Goal: Find contact information: Find contact information

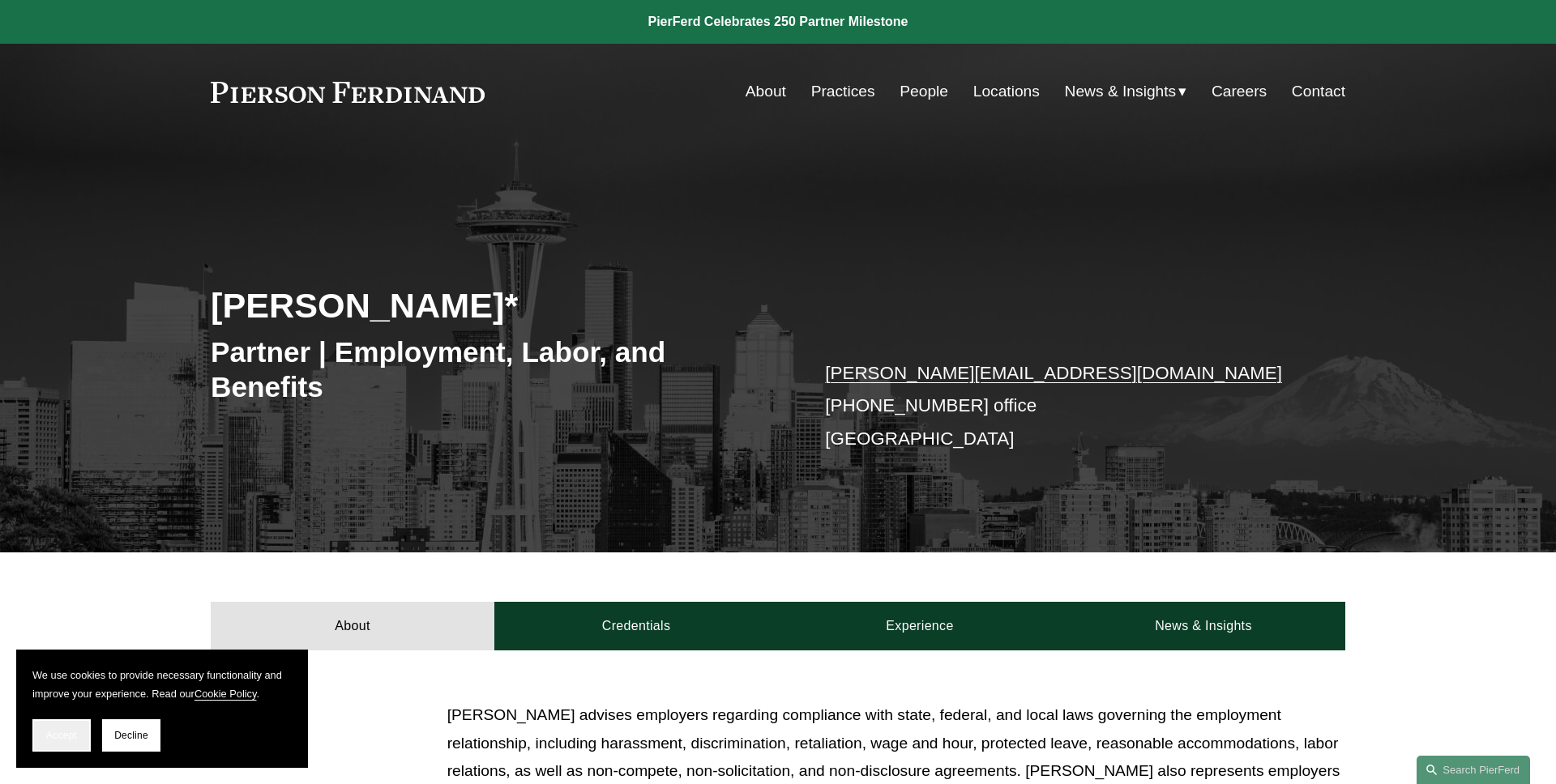
click at [65, 737] on span "Accept" at bounding box center [61, 736] width 31 height 12
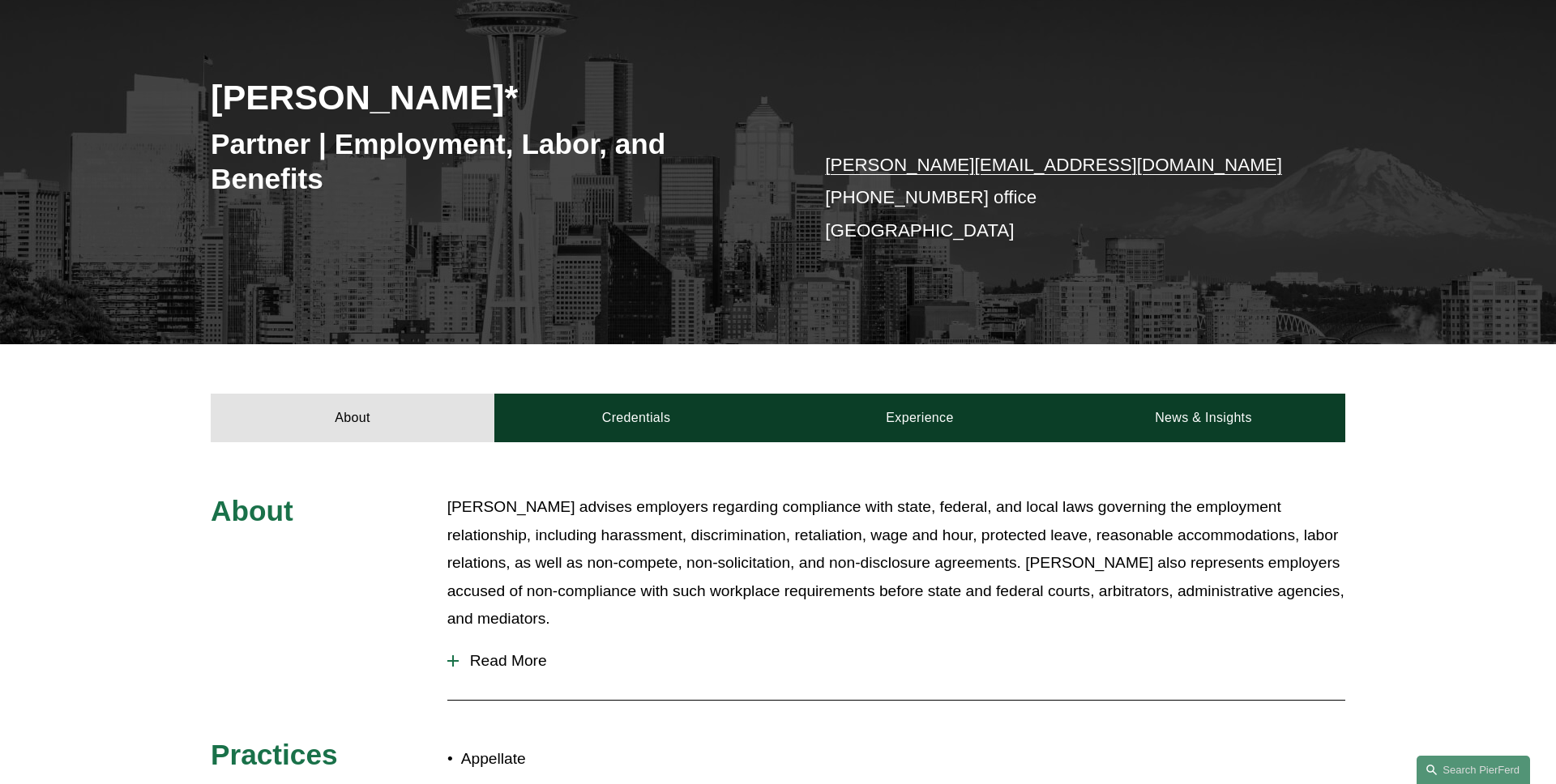
scroll to position [340, 0]
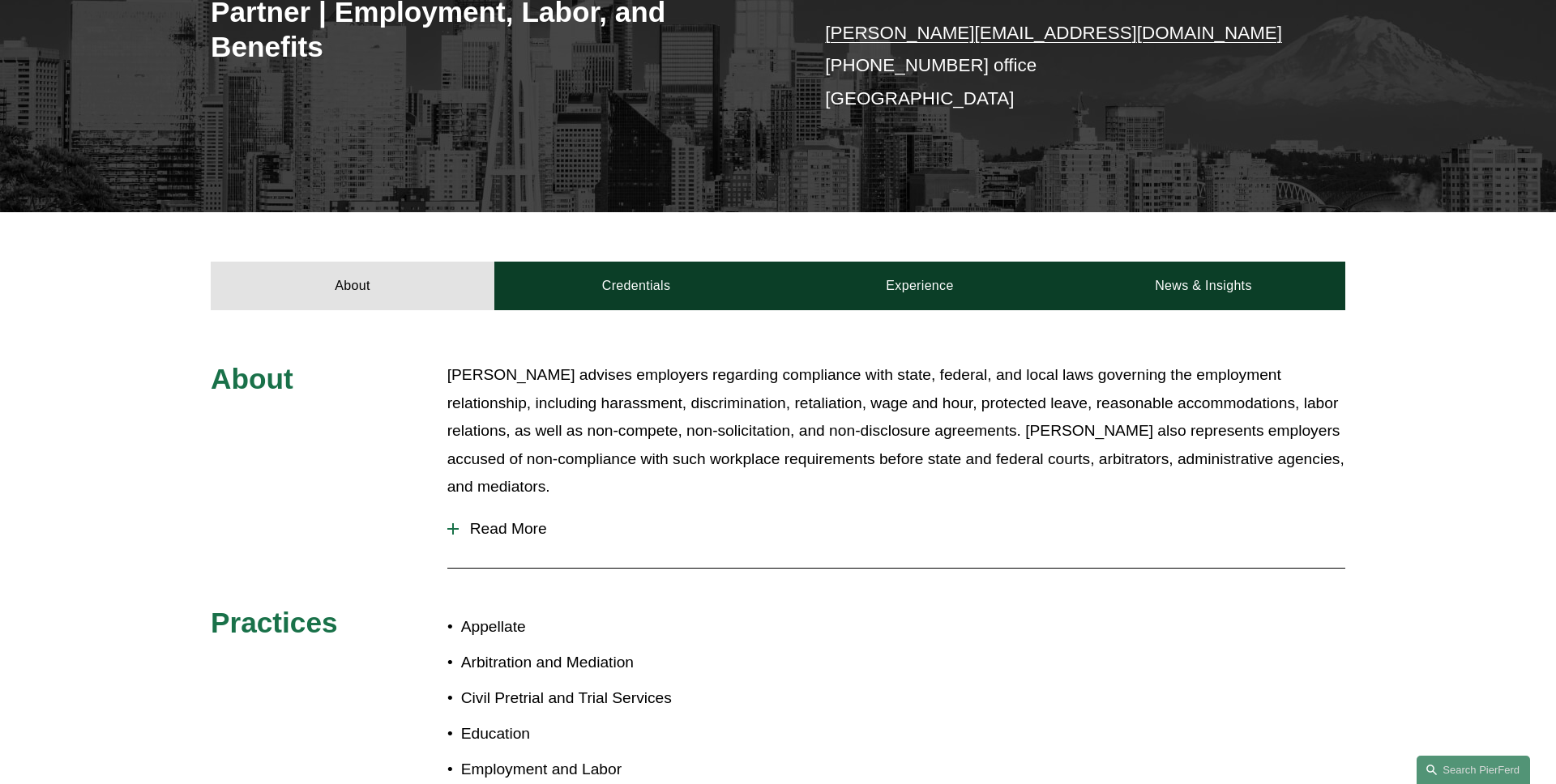
click at [502, 536] on span "Read More" at bounding box center [902, 528] width 887 height 18
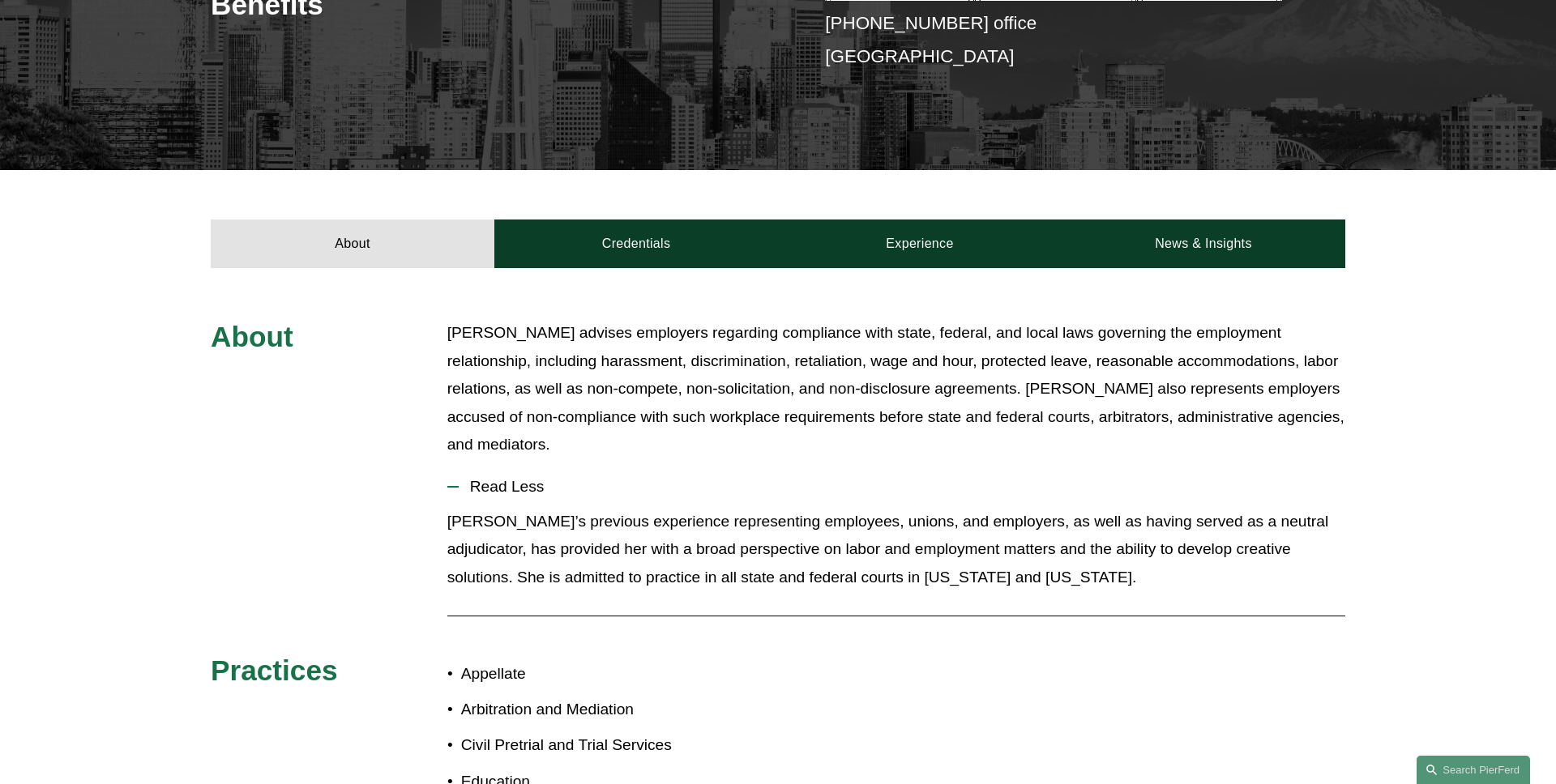
scroll to position [403, 0]
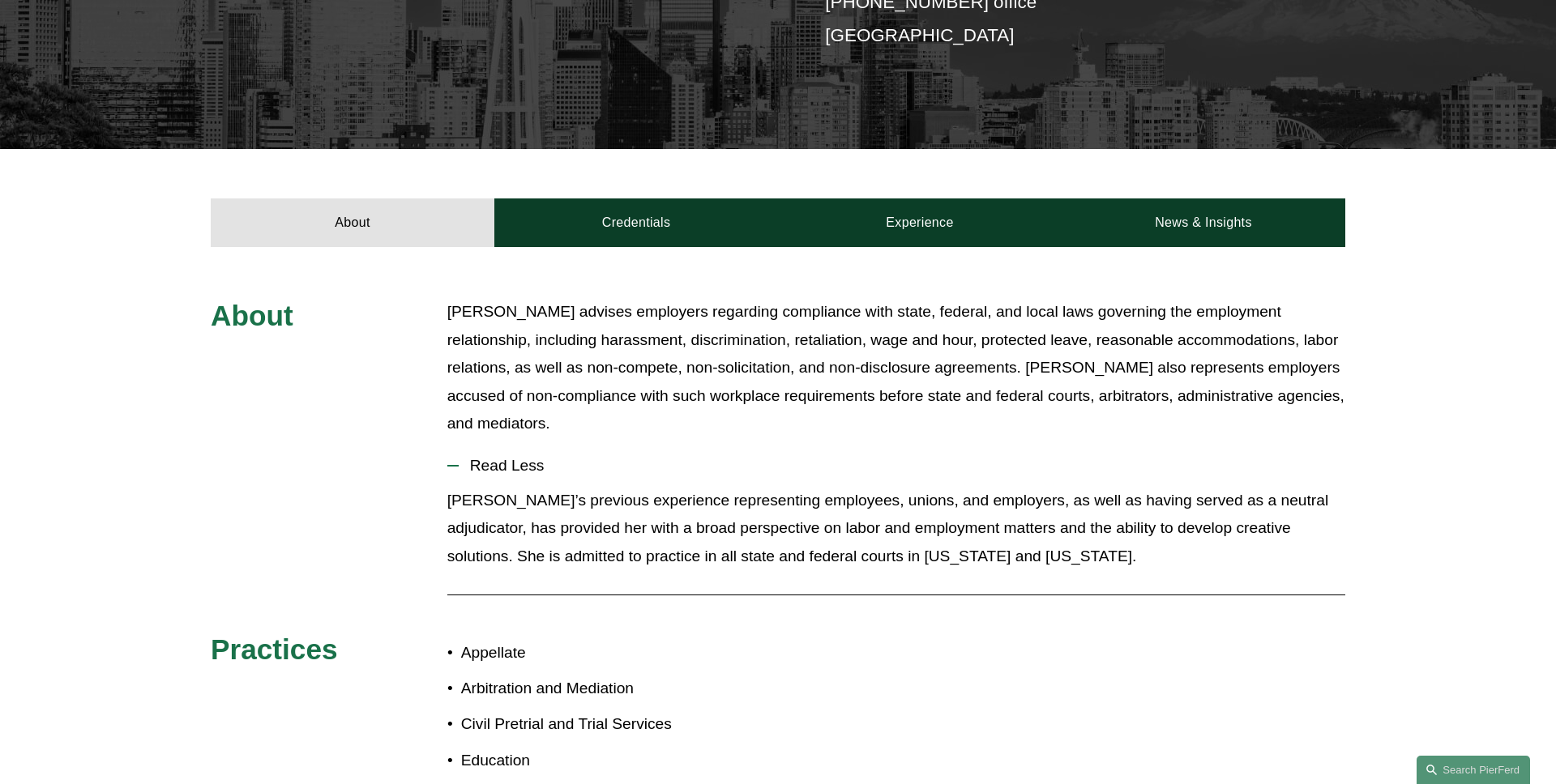
click at [520, 464] on span "Read Less" at bounding box center [902, 465] width 887 height 18
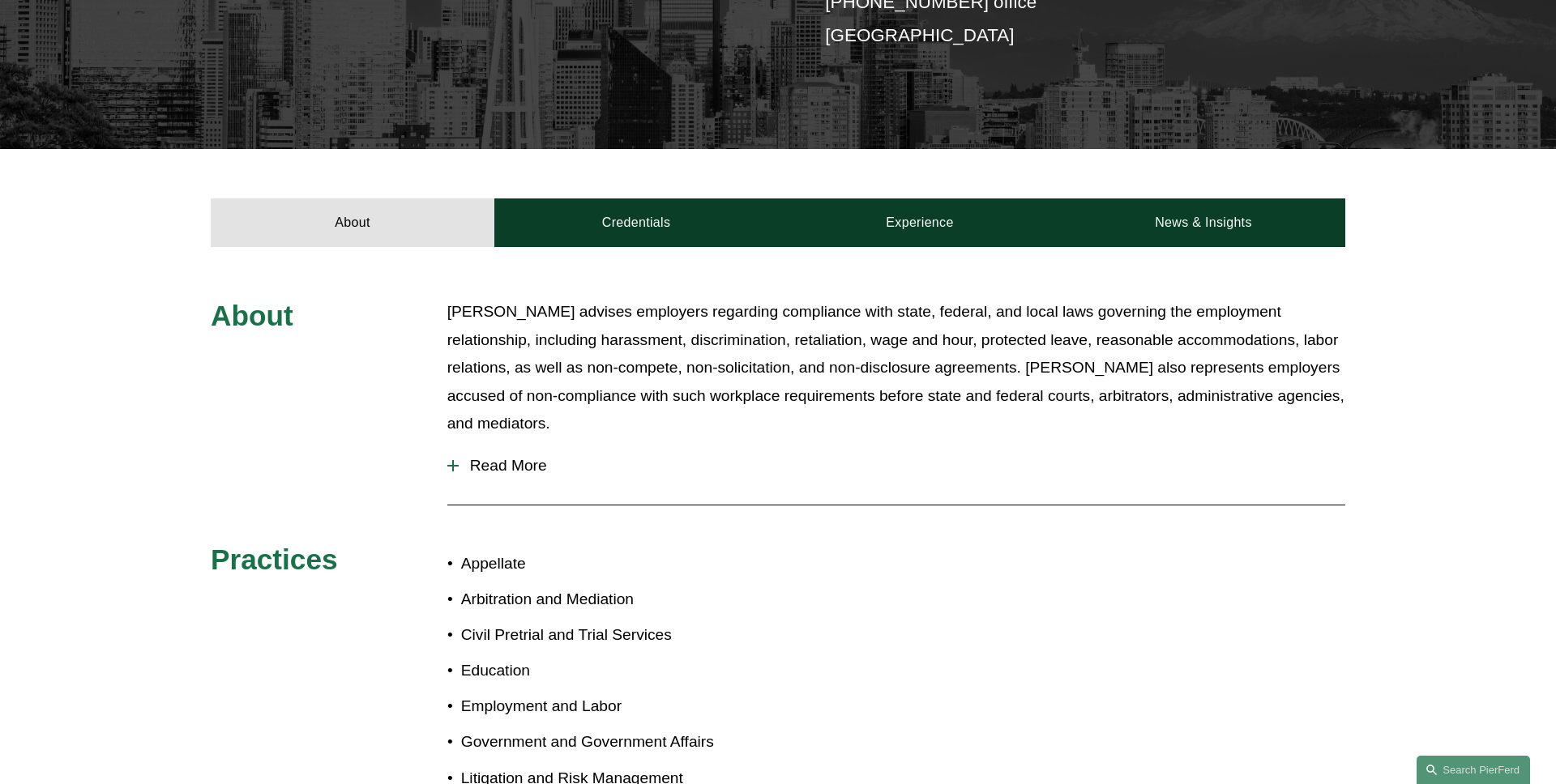
click at [520, 464] on span "Read More" at bounding box center [902, 465] width 887 height 18
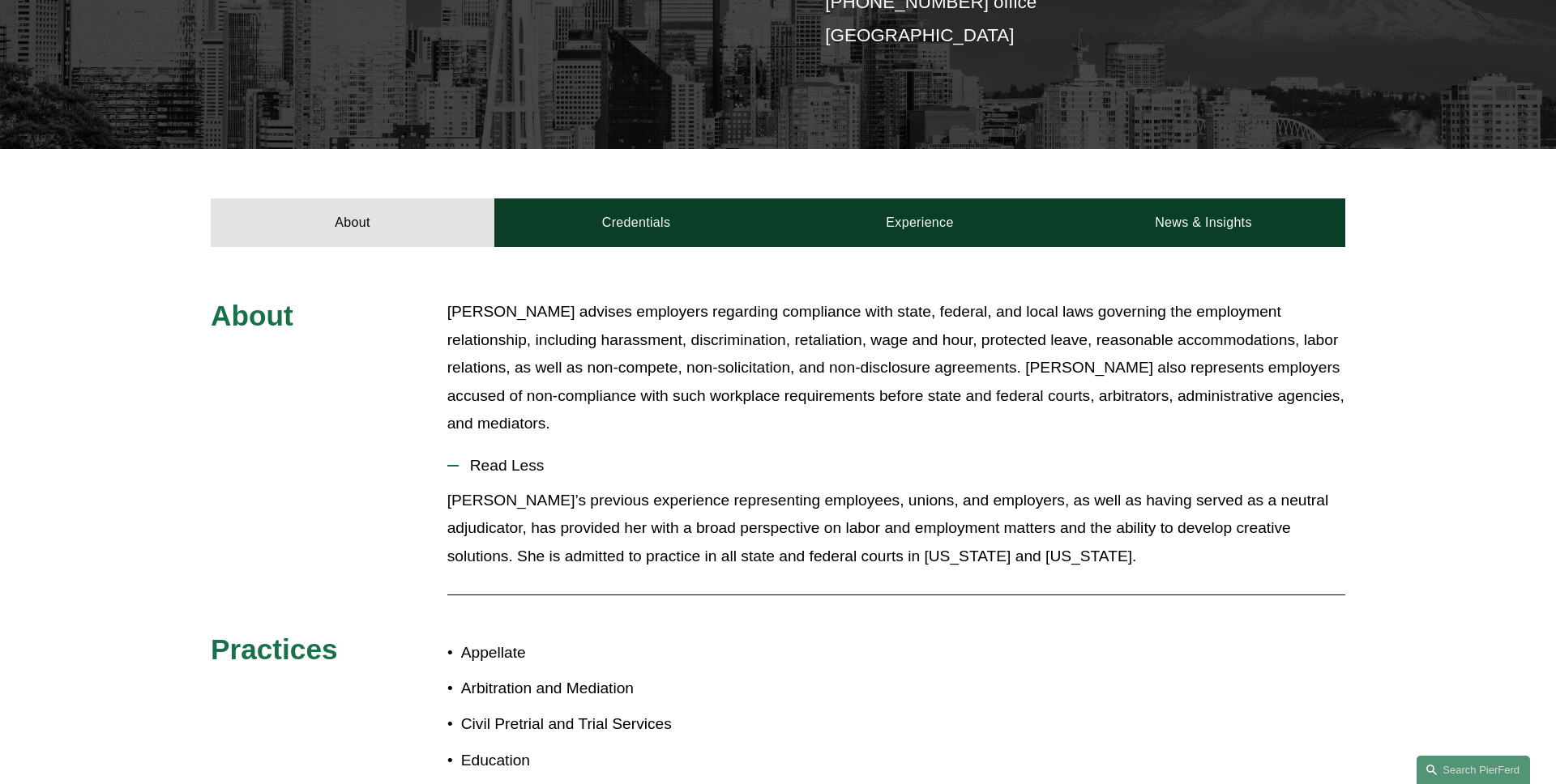
click at [520, 464] on span "Read Less" at bounding box center [902, 465] width 887 height 18
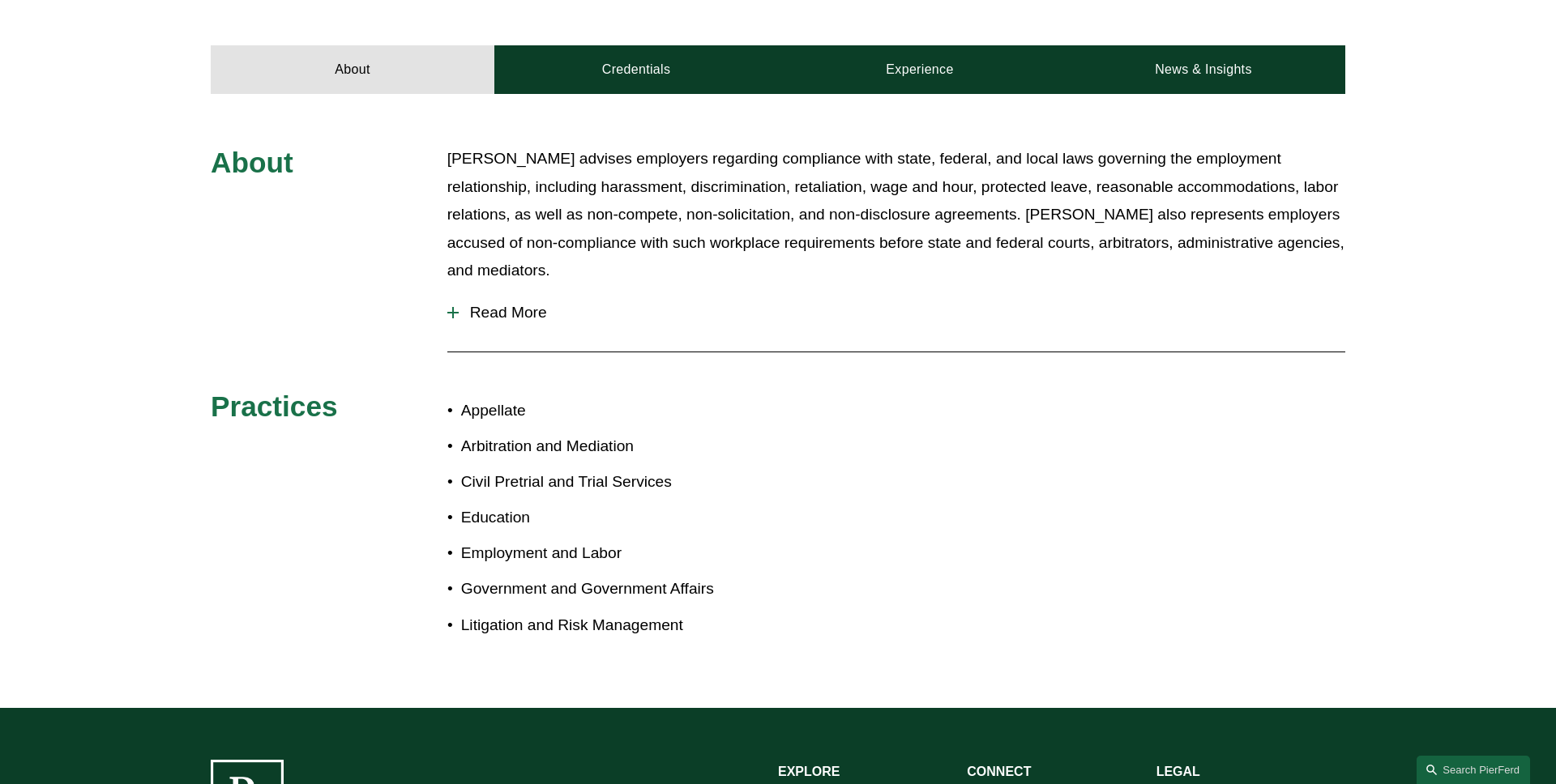
scroll to position [427, 0]
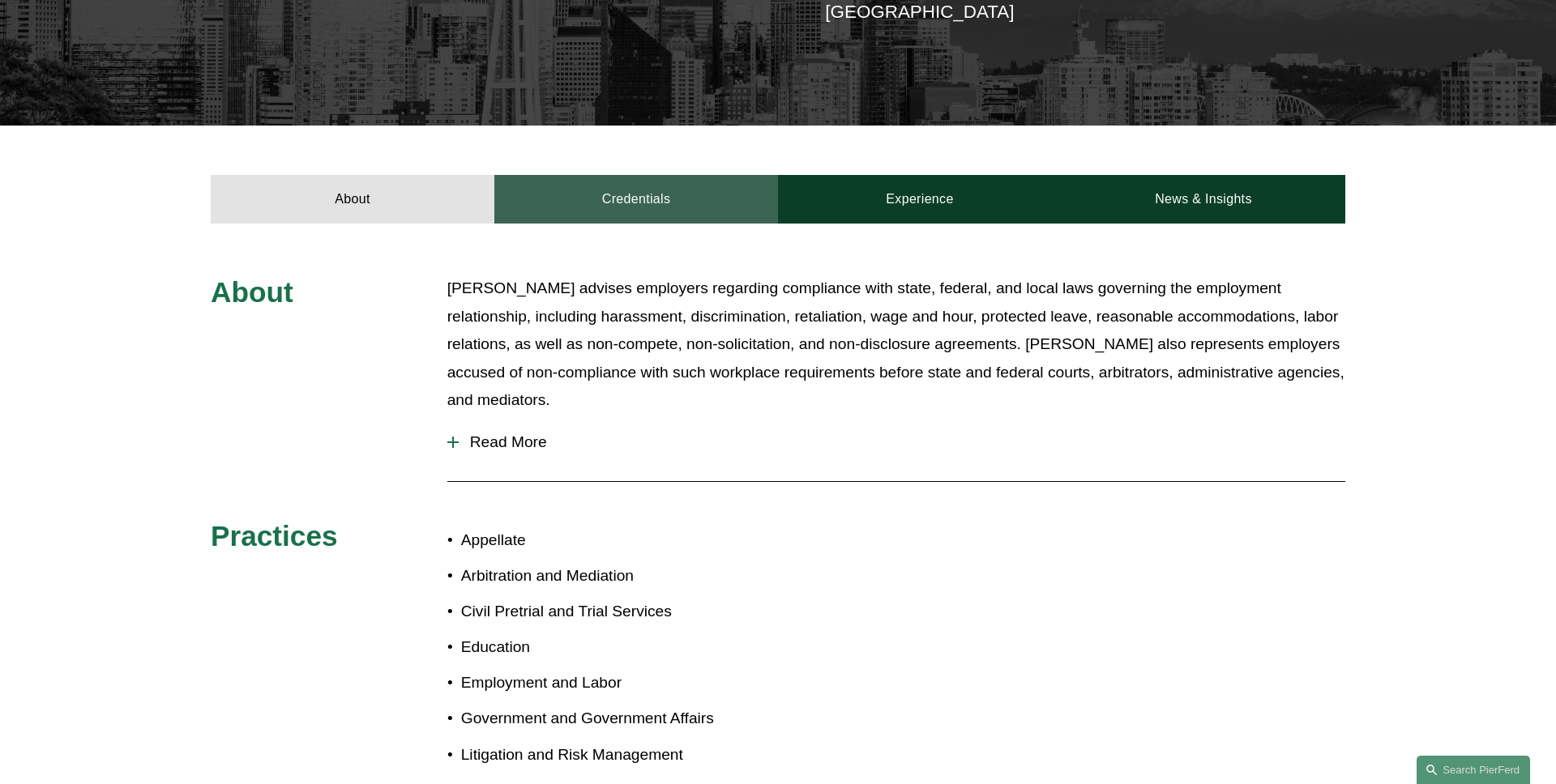
click at [662, 197] on link "Credentials" at bounding box center [636, 200] width 284 height 49
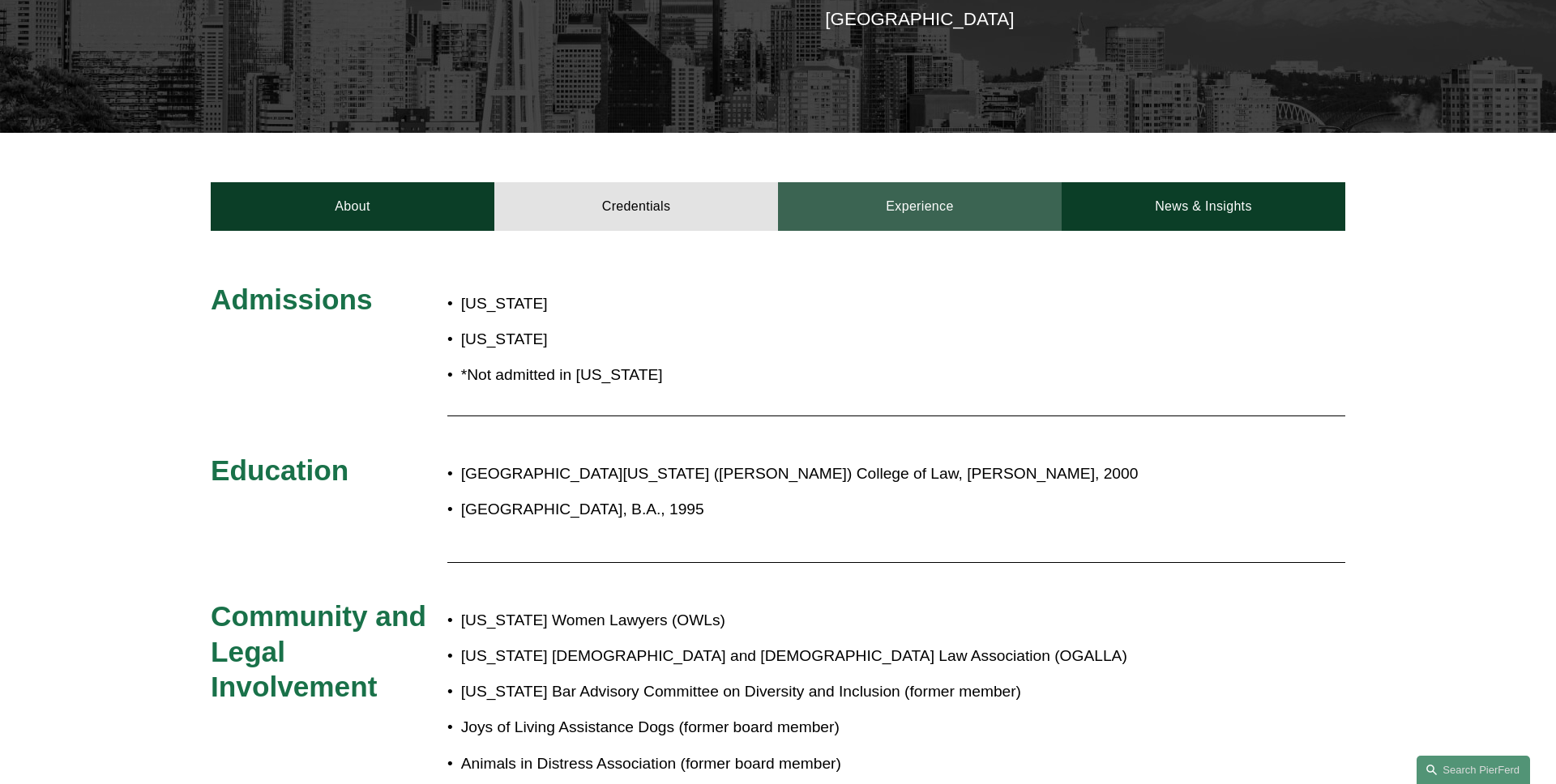
scroll to position [408, 0]
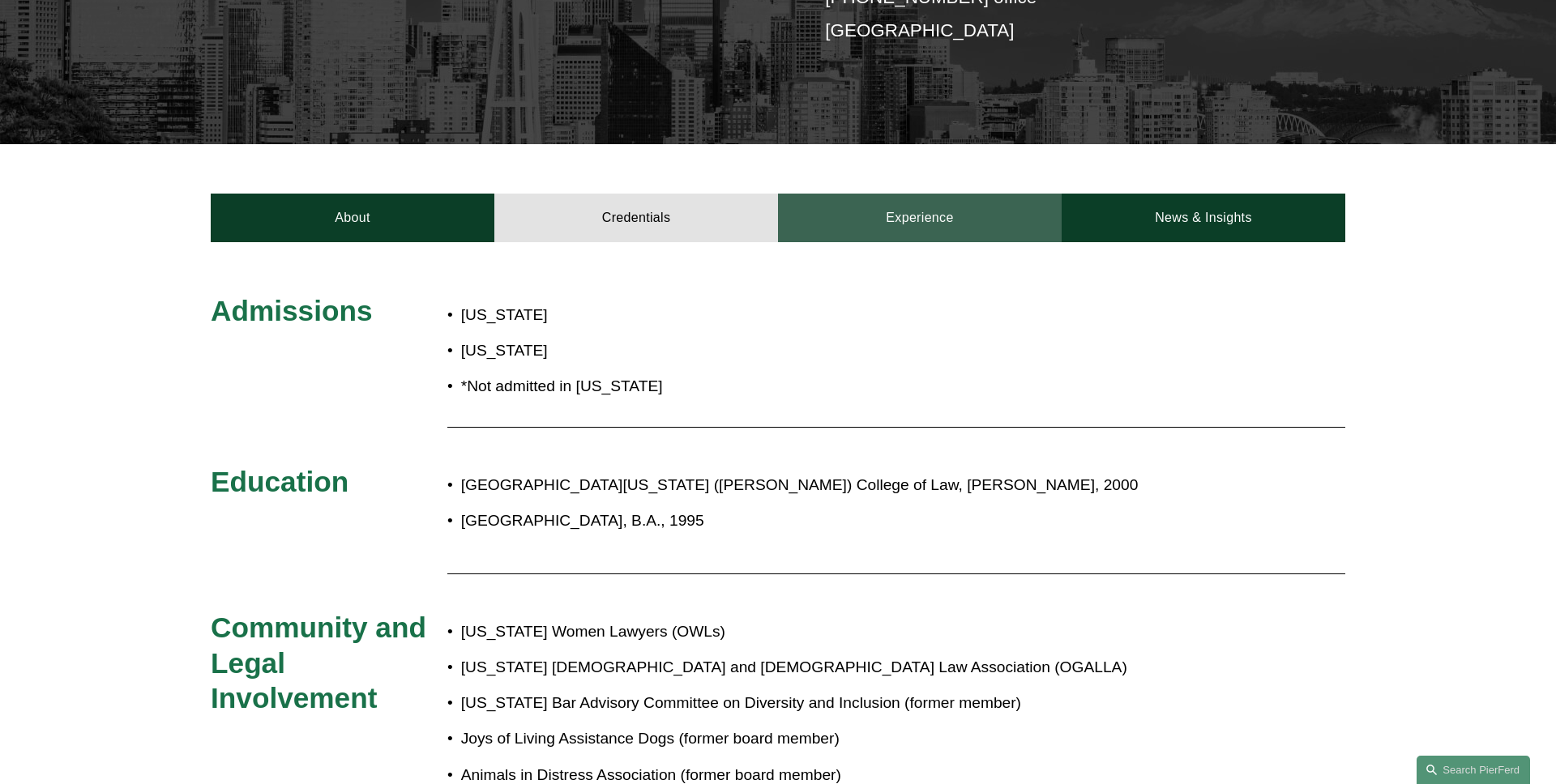
click at [881, 210] on link "Experience" at bounding box center [920, 218] width 284 height 49
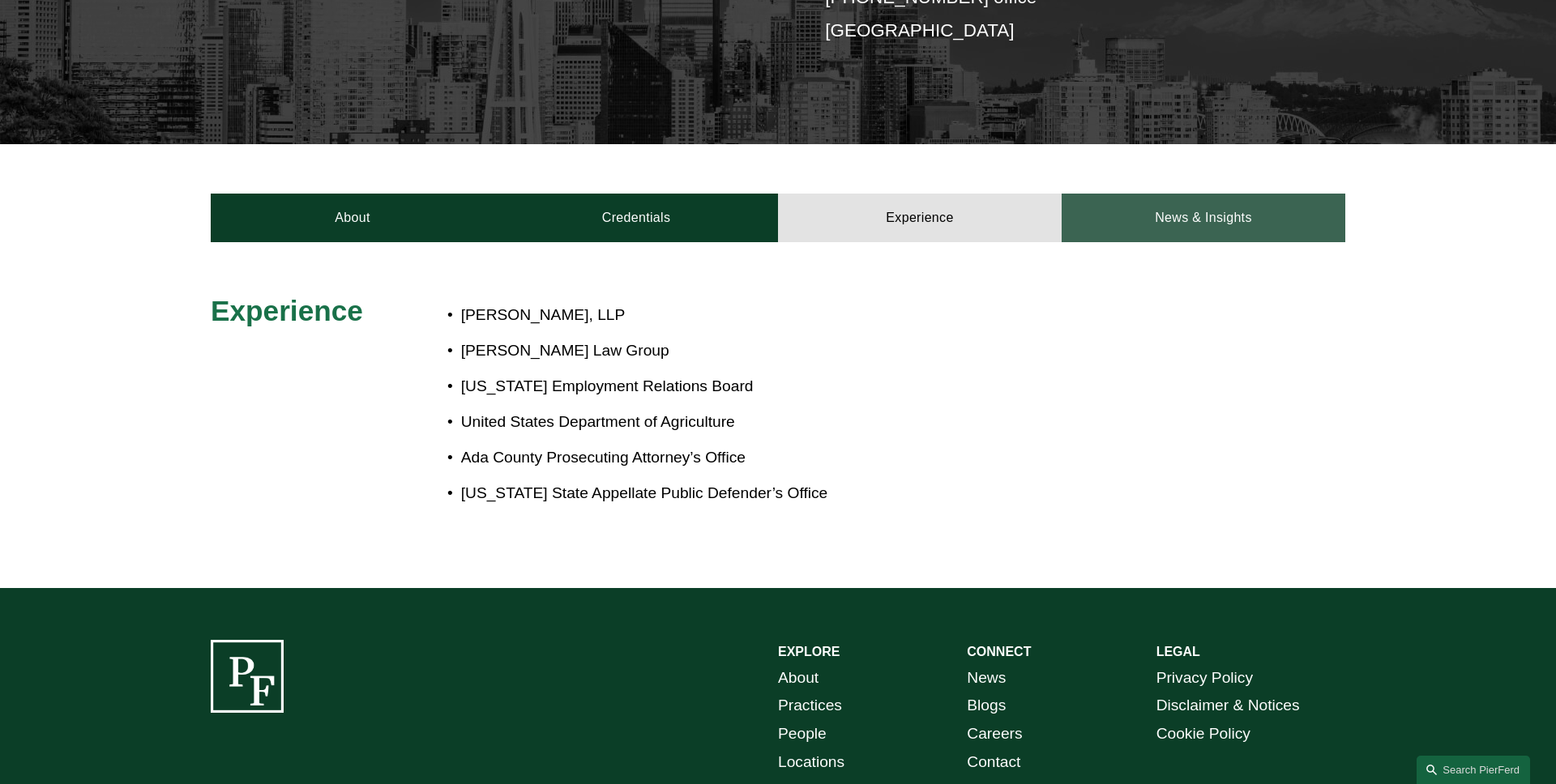
click at [1129, 215] on link "News & Insights" at bounding box center [1204, 218] width 284 height 49
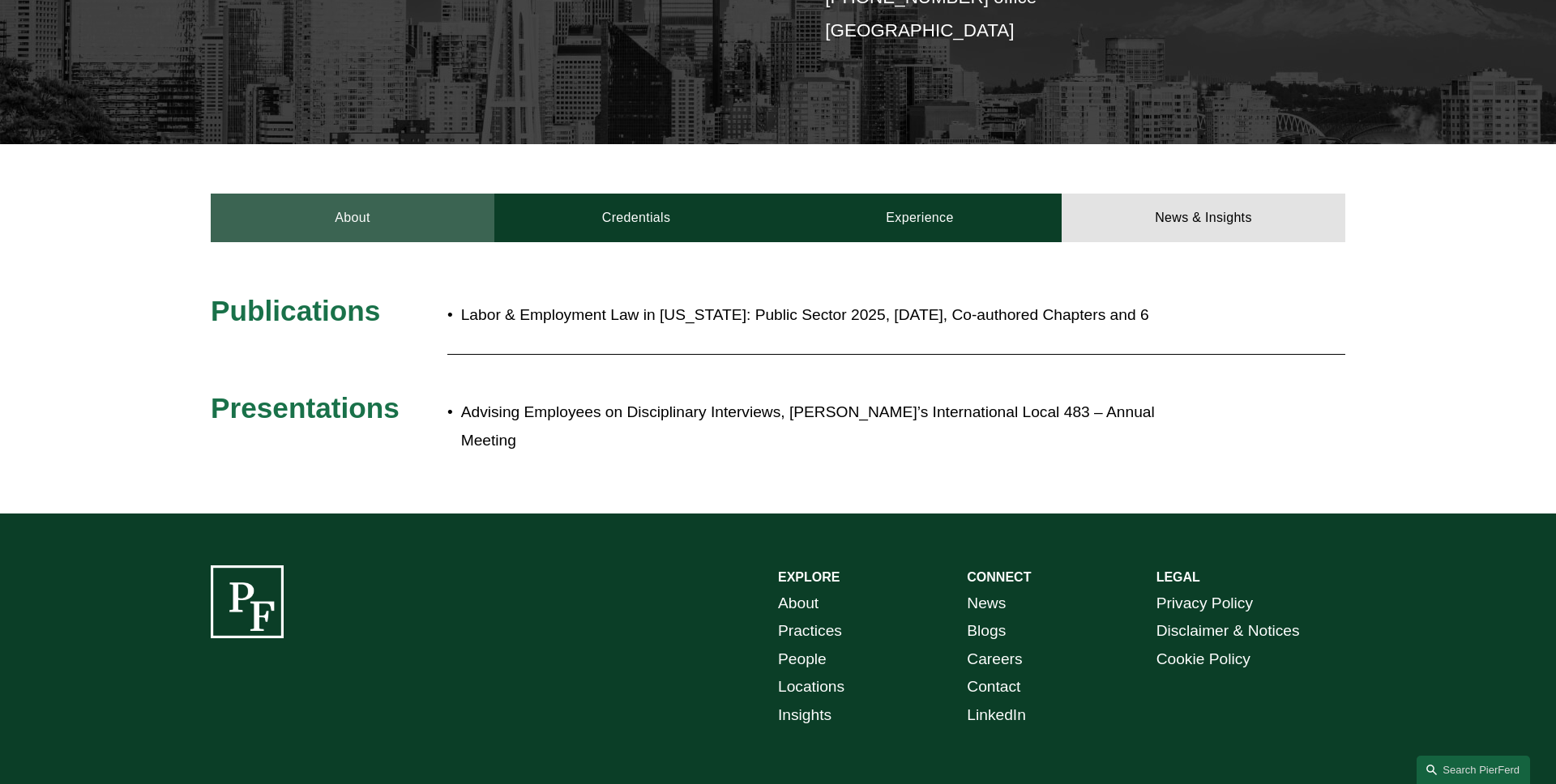
click at [403, 217] on link "About" at bounding box center [352, 218] width 284 height 49
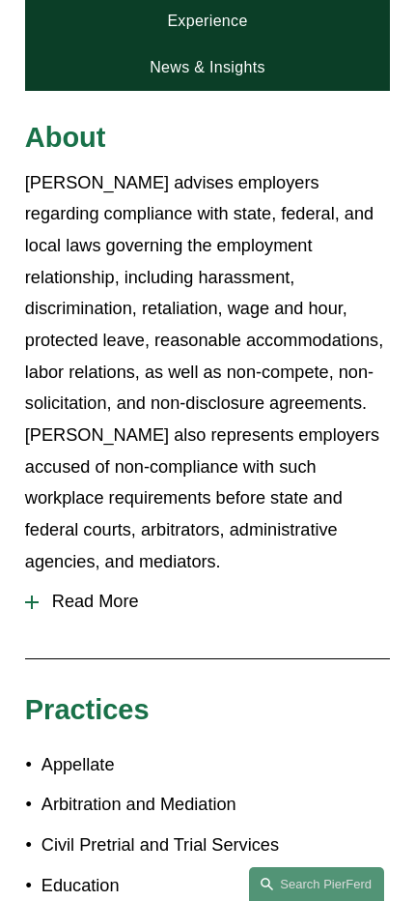
scroll to position [750, 0]
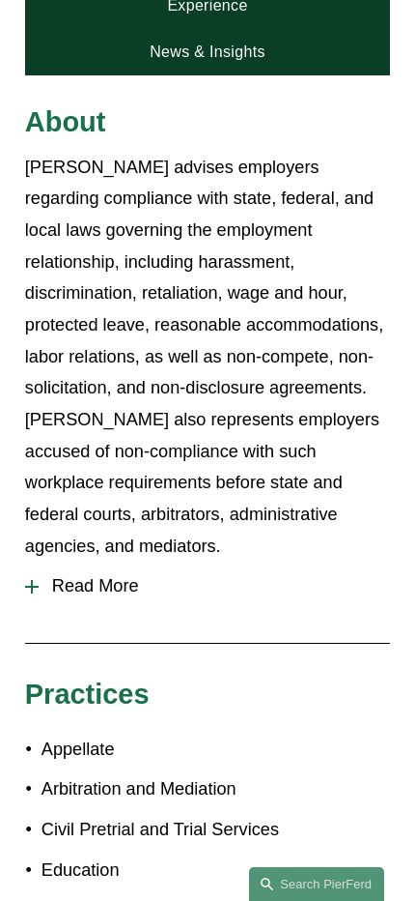
click at [94, 576] on span "Read More" at bounding box center [215, 586] width 352 height 20
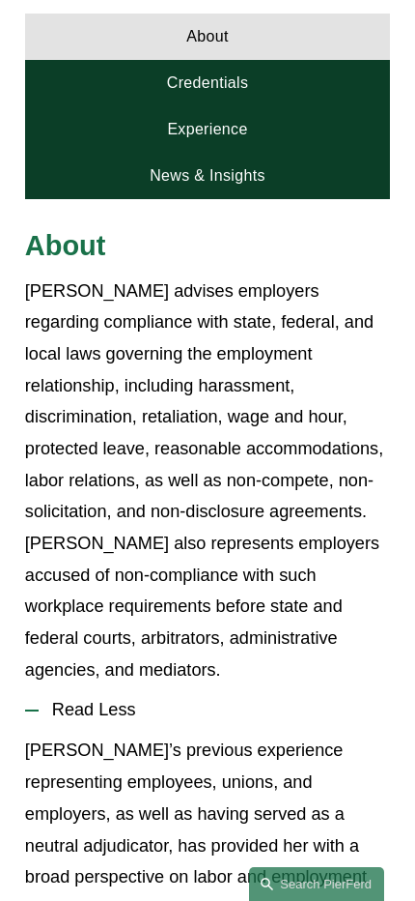
scroll to position [614, 0]
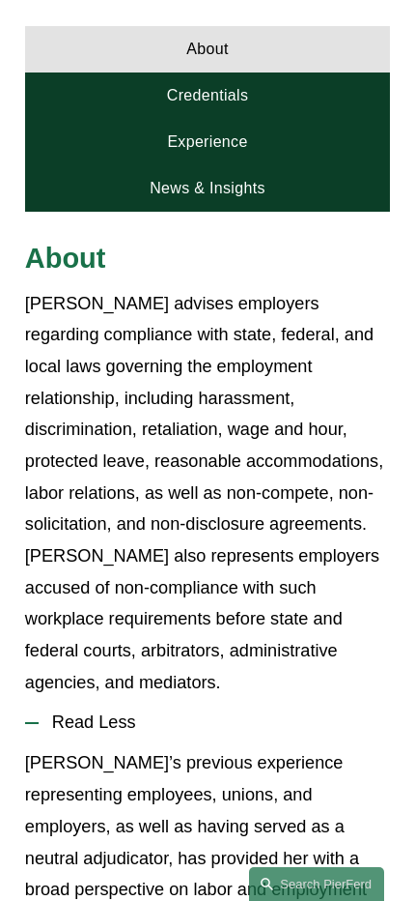
click at [241, 81] on link "Credentials" at bounding box center [207, 95] width 365 height 46
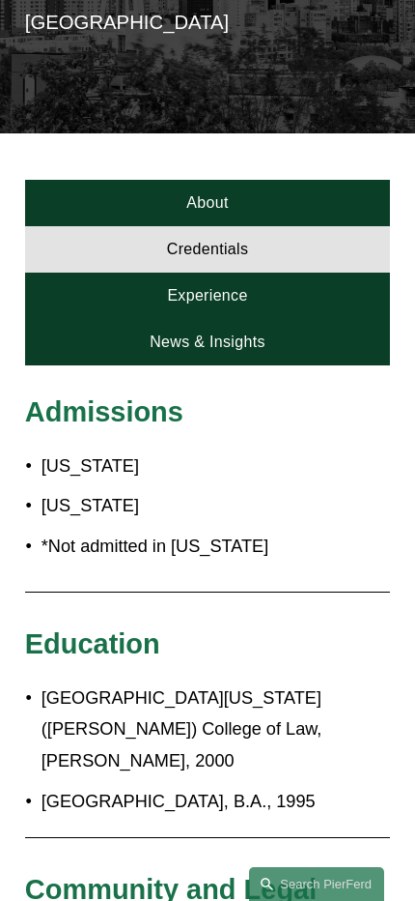
scroll to position [425, 0]
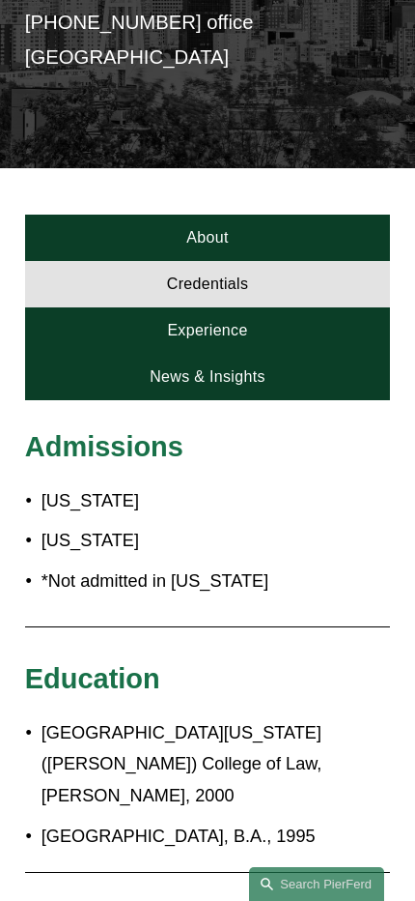
click at [264, 307] on link "Experience" at bounding box center [207, 330] width 365 height 46
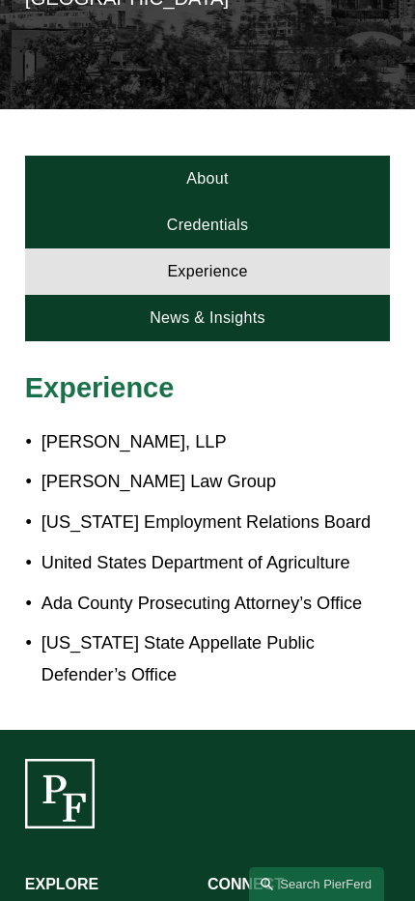
scroll to position [550, 0]
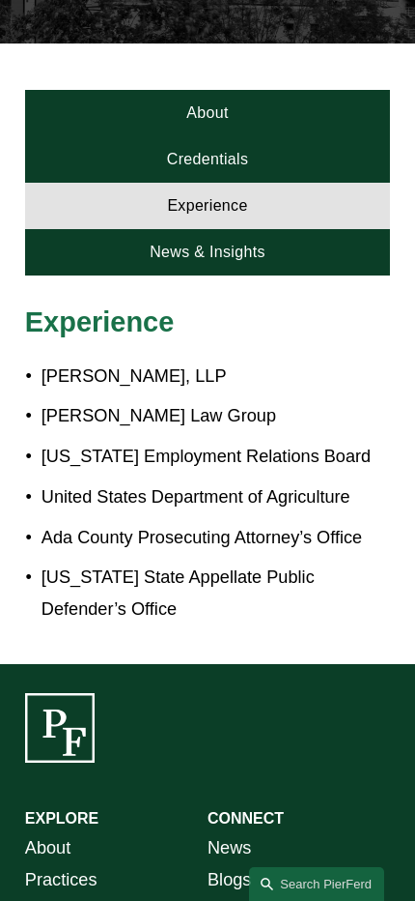
click at [293, 240] on link "News & Insights" at bounding box center [207, 252] width 365 height 46
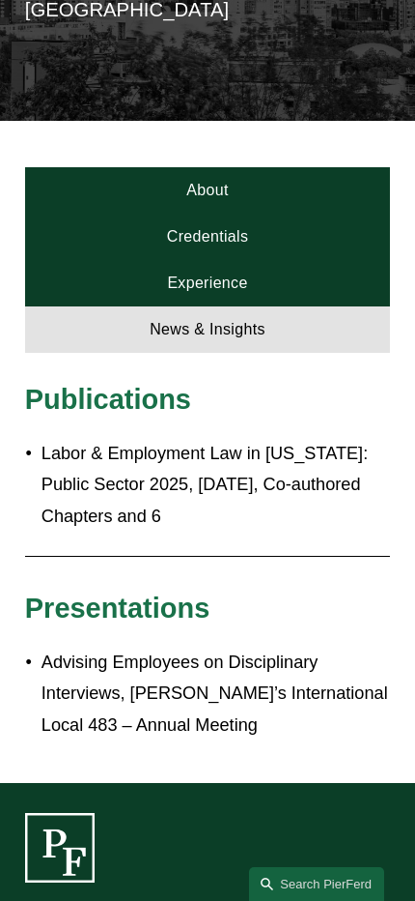
scroll to position [455, 0]
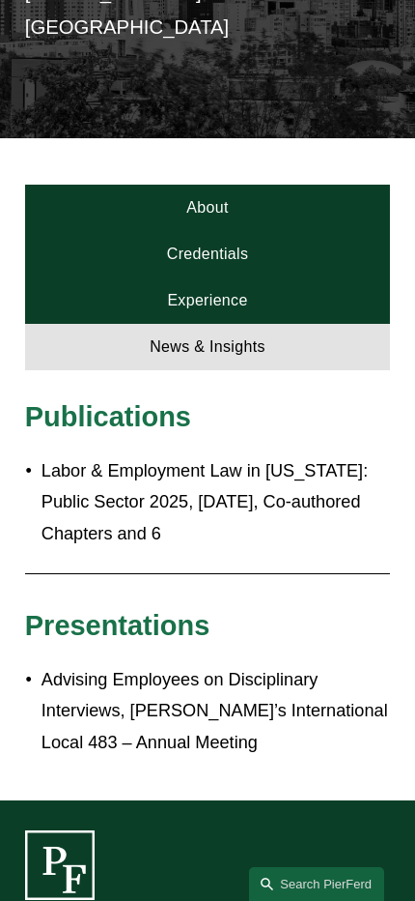
click at [236, 185] on link "About" at bounding box center [207, 208] width 365 height 46
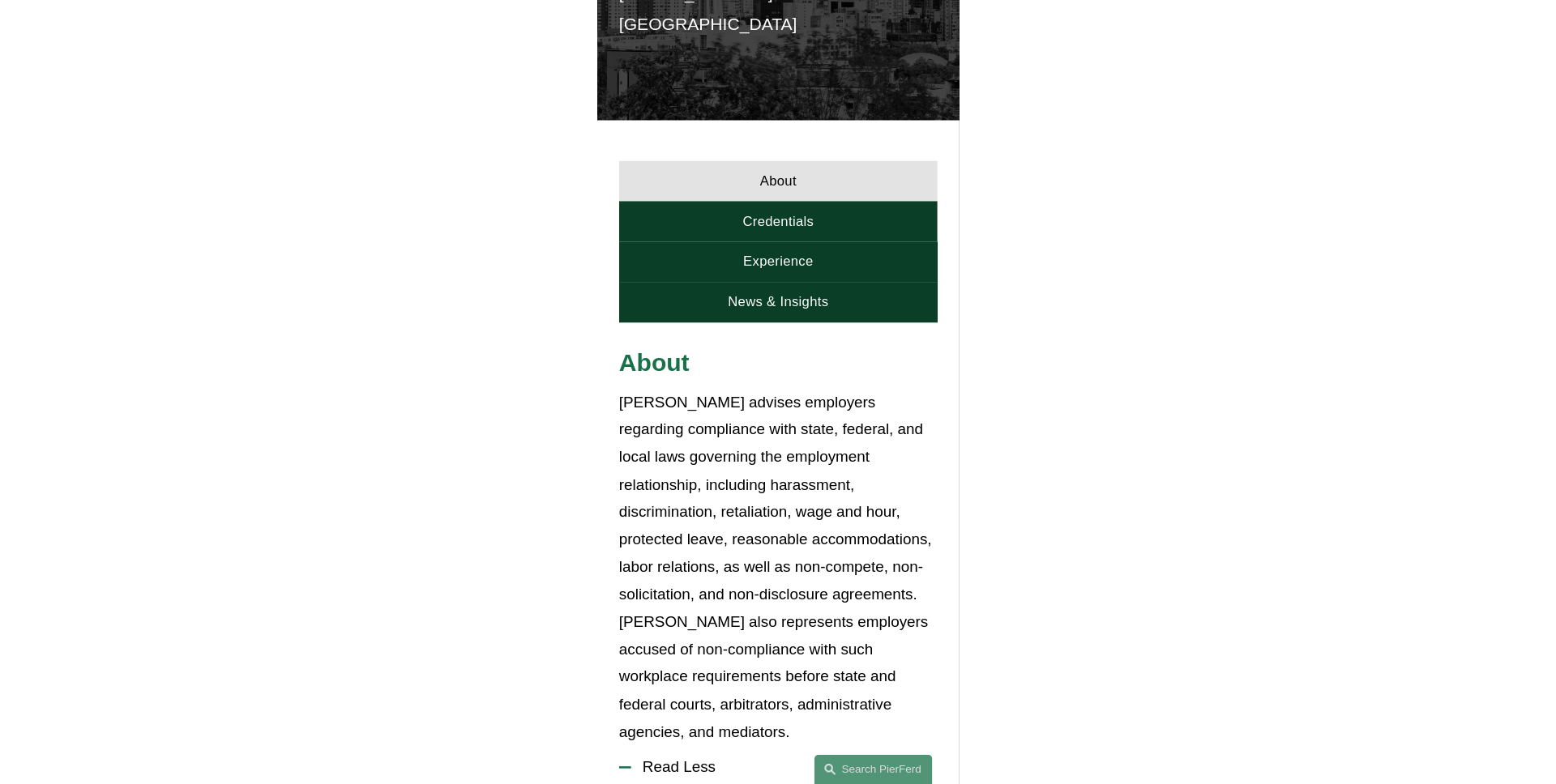
scroll to position [0, 0]
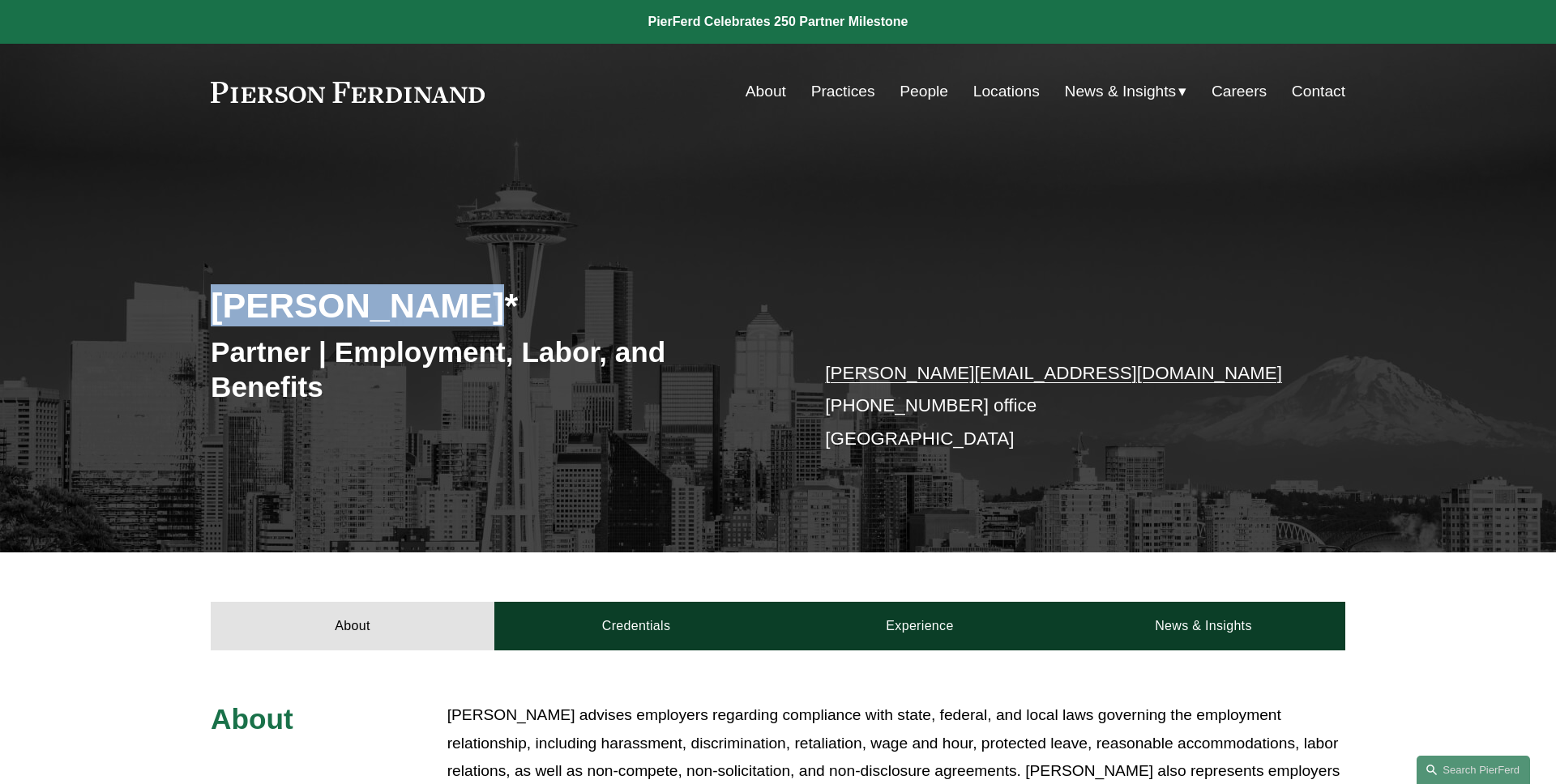
drag, startPoint x: 438, startPoint y: 307, endPoint x: 85, endPoint y: 287, distance: 353.6
click at [133, 299] on div "[PERSON_NAME]* Partner | Employment, Labor, and Benefits [PERSON_NAME][EMAIL_AD…" at bounding box center [778, 369] width 1556 height 366
copy h2 "[PERSON_NAME]"
click at [177, 262] on div "[PERSON_NAME]* Partner | Employment, Labor, and Benefits [PERSON_NAME][EMAIL_AD…" at bounding box center [778, 369] width 1556 height 366
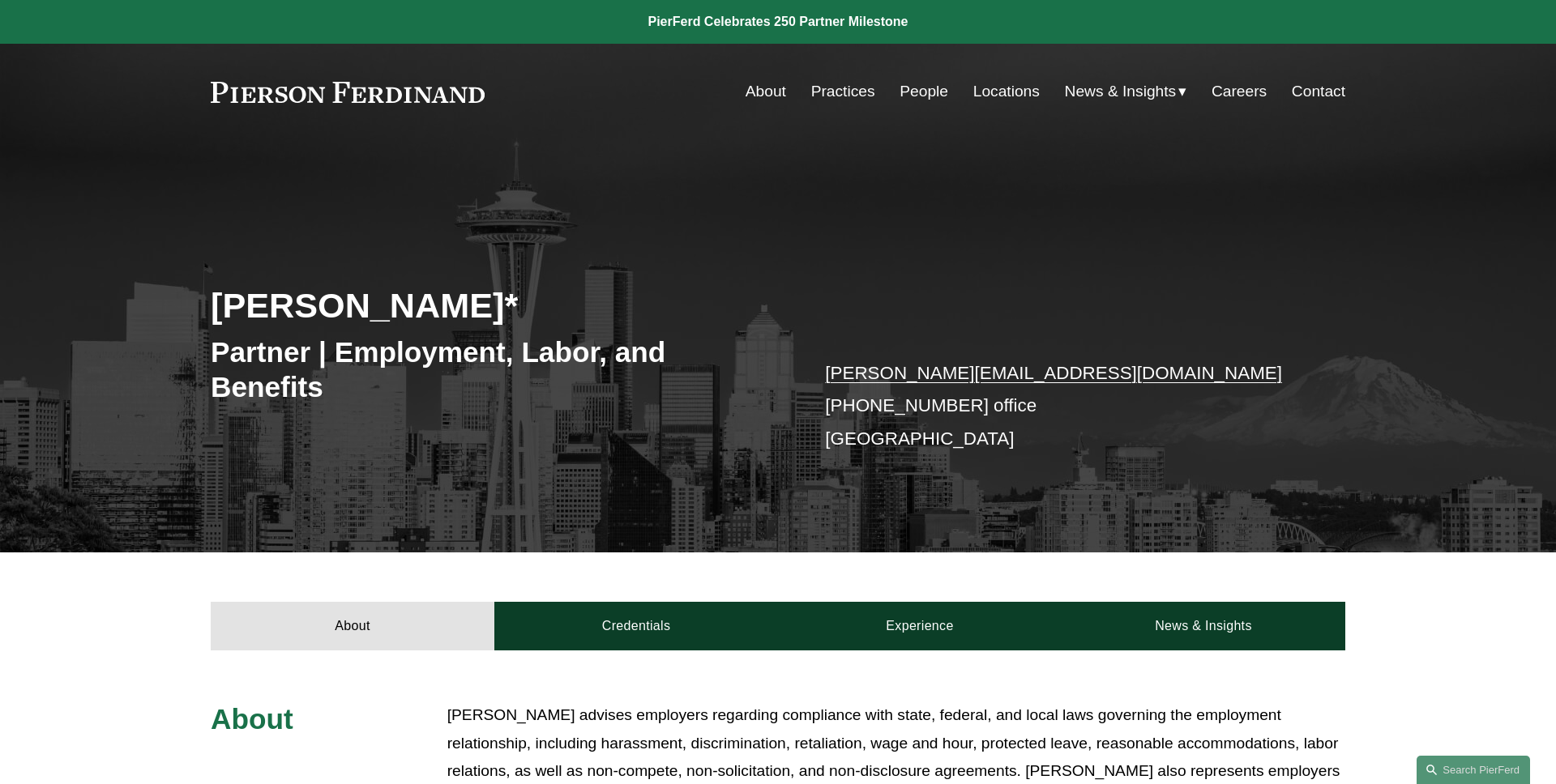
click at [549, 226] on div "[PERSON_NAME]* Partner | Employment, Labor, and Benefits [PERSON_NAME][EMAIL_AD…" at bounding box center [778, 369] width 1556 height 366
click at [457, 180] on div "[PERSON_NAME]* Partner | Employment, Labor, and Benefits [PERSON_NAME][EMAIL_AD…" at bounding box center [778, 346] width 1556 height 413
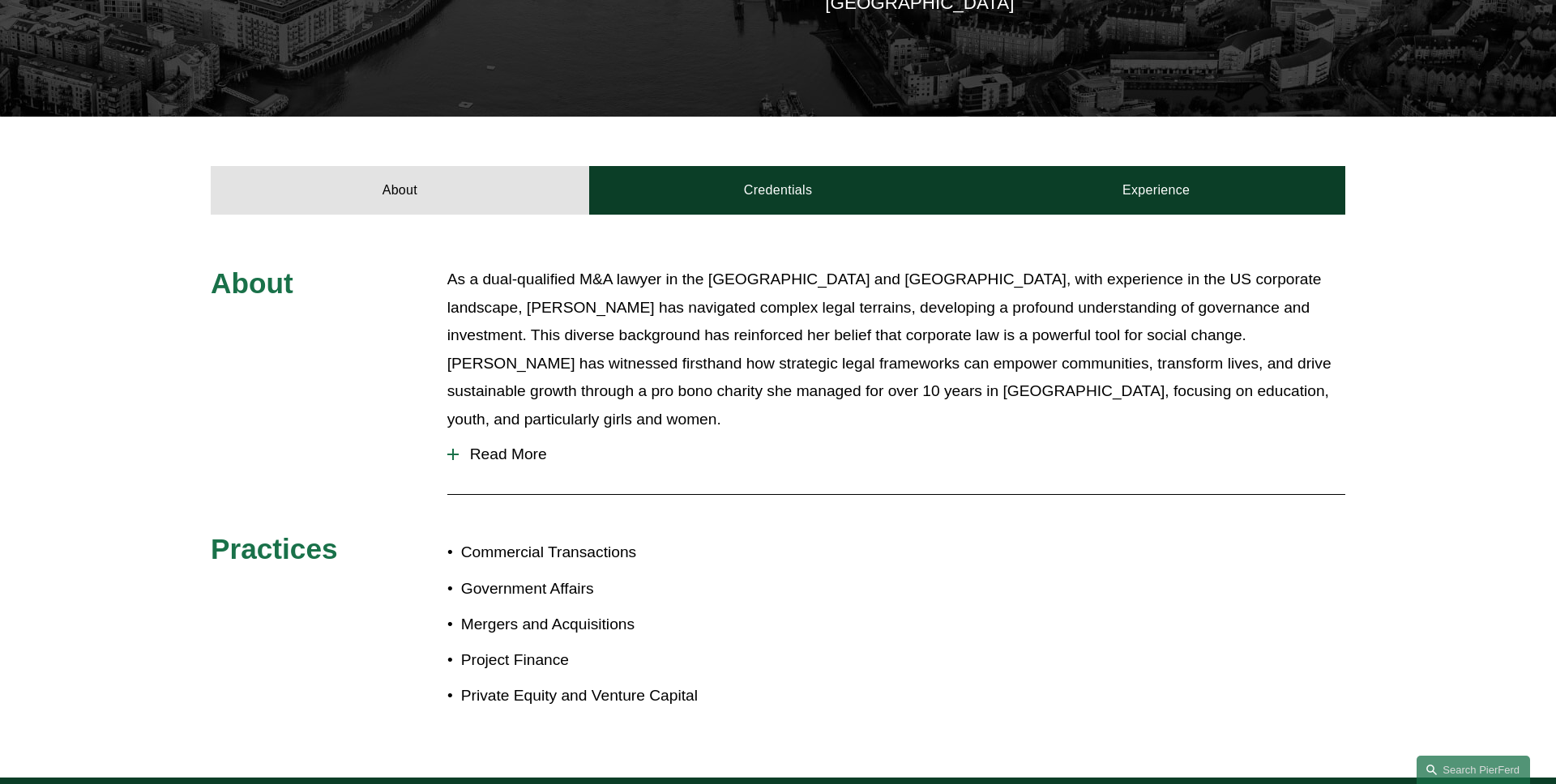
scroll to position [463, 0]
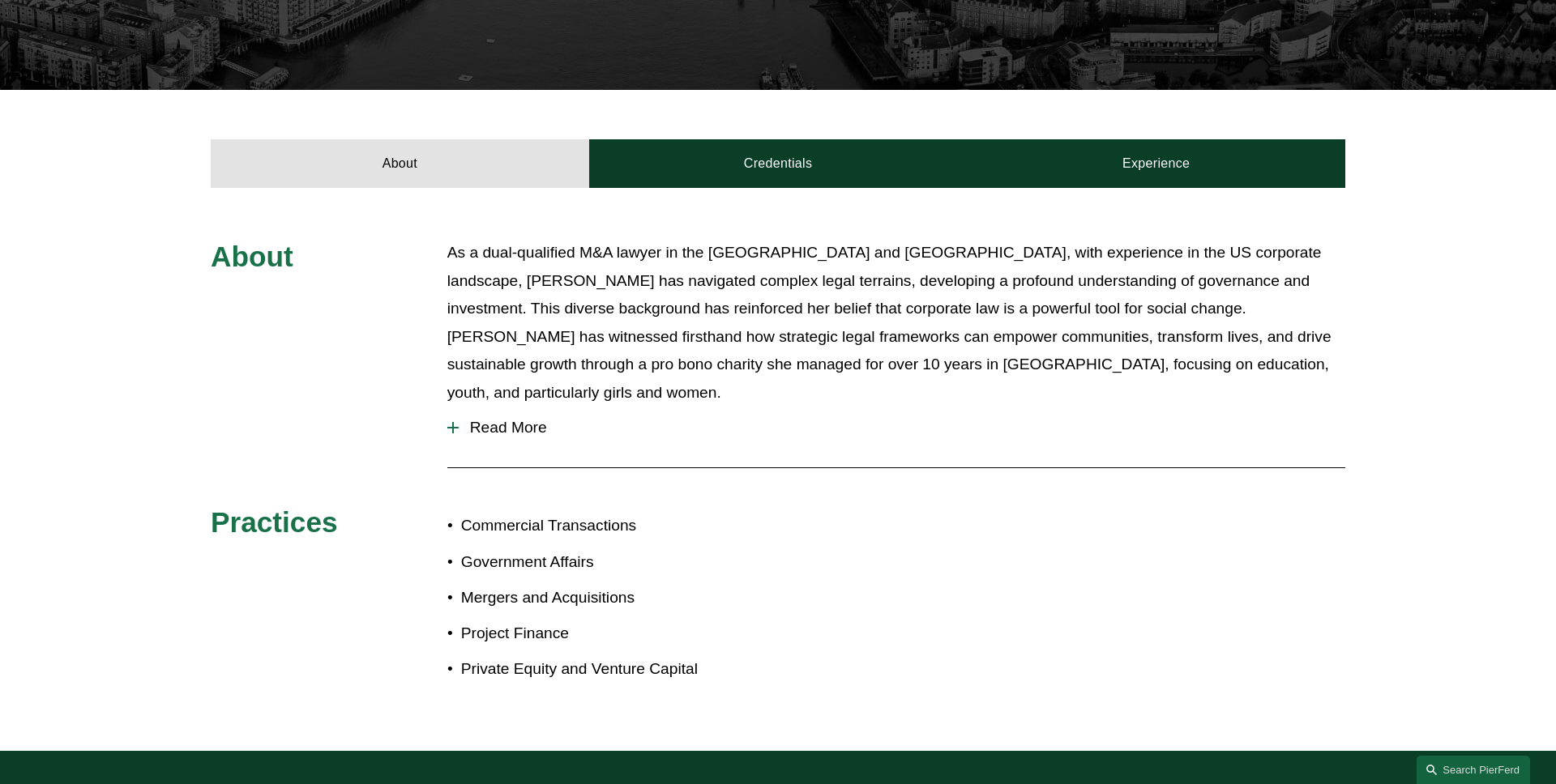
click at [503, 419] on span "Read More" at bounding box center [902, 428] width 887 height 18
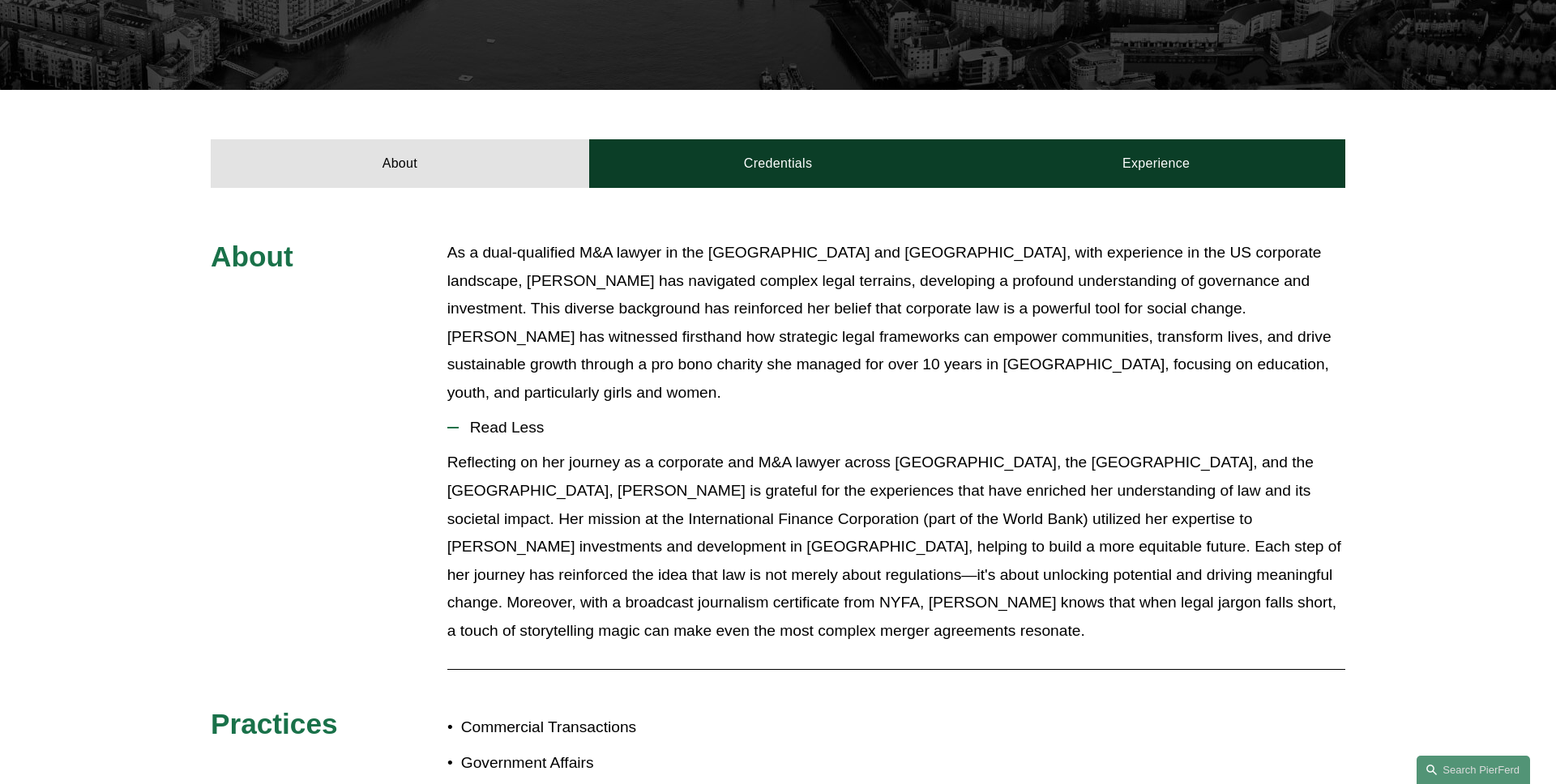
click at [505, 419] on span "Read Less" at bounding box center [902, 428] width 887 height 18
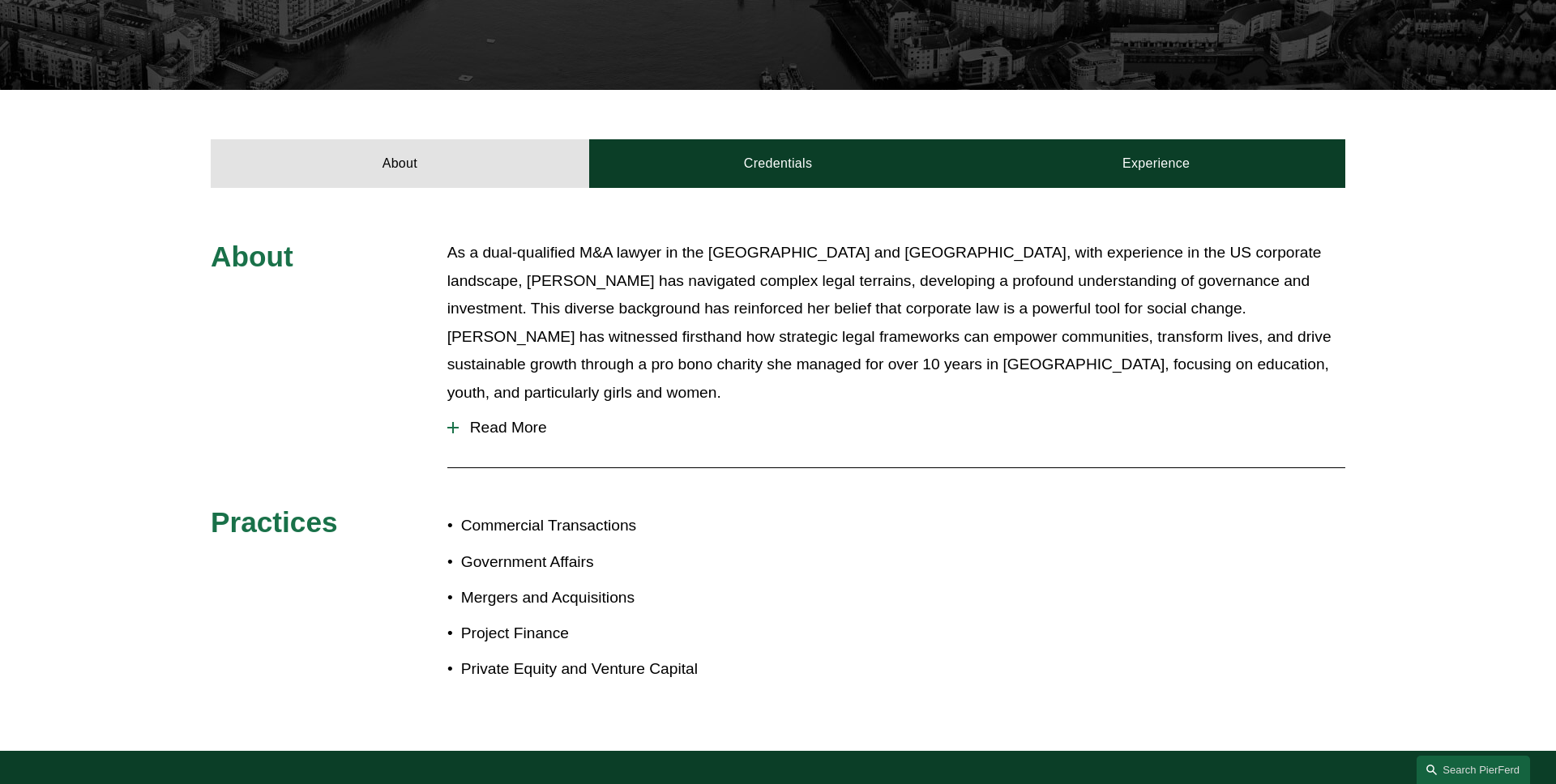
click at [500, 419] on span "Read More" at bounding box center [902, 428] width 887 height 18
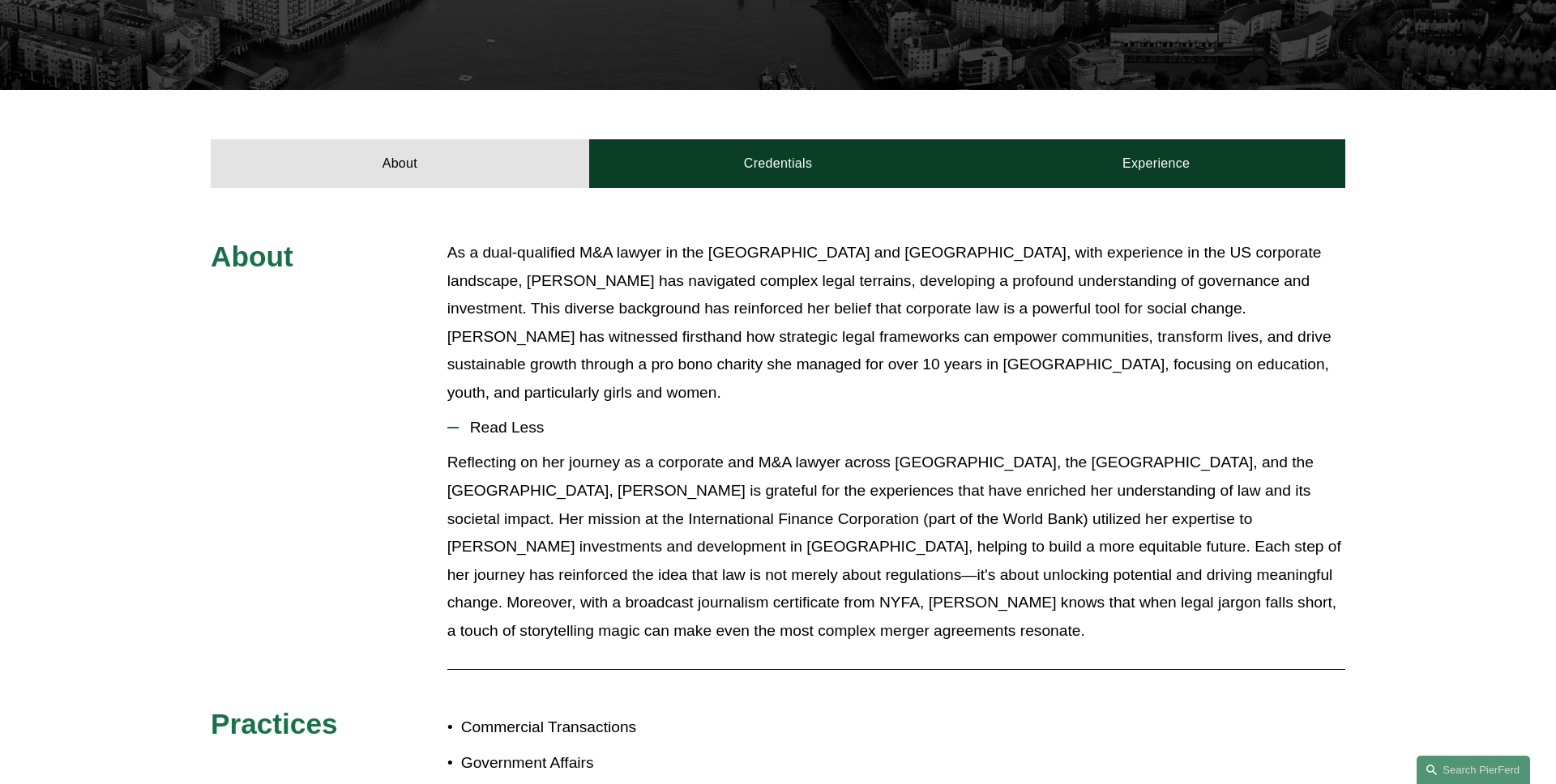
click at [500, 419] on span "Read Less" at bounding box center [902, 428] width 887 height 18
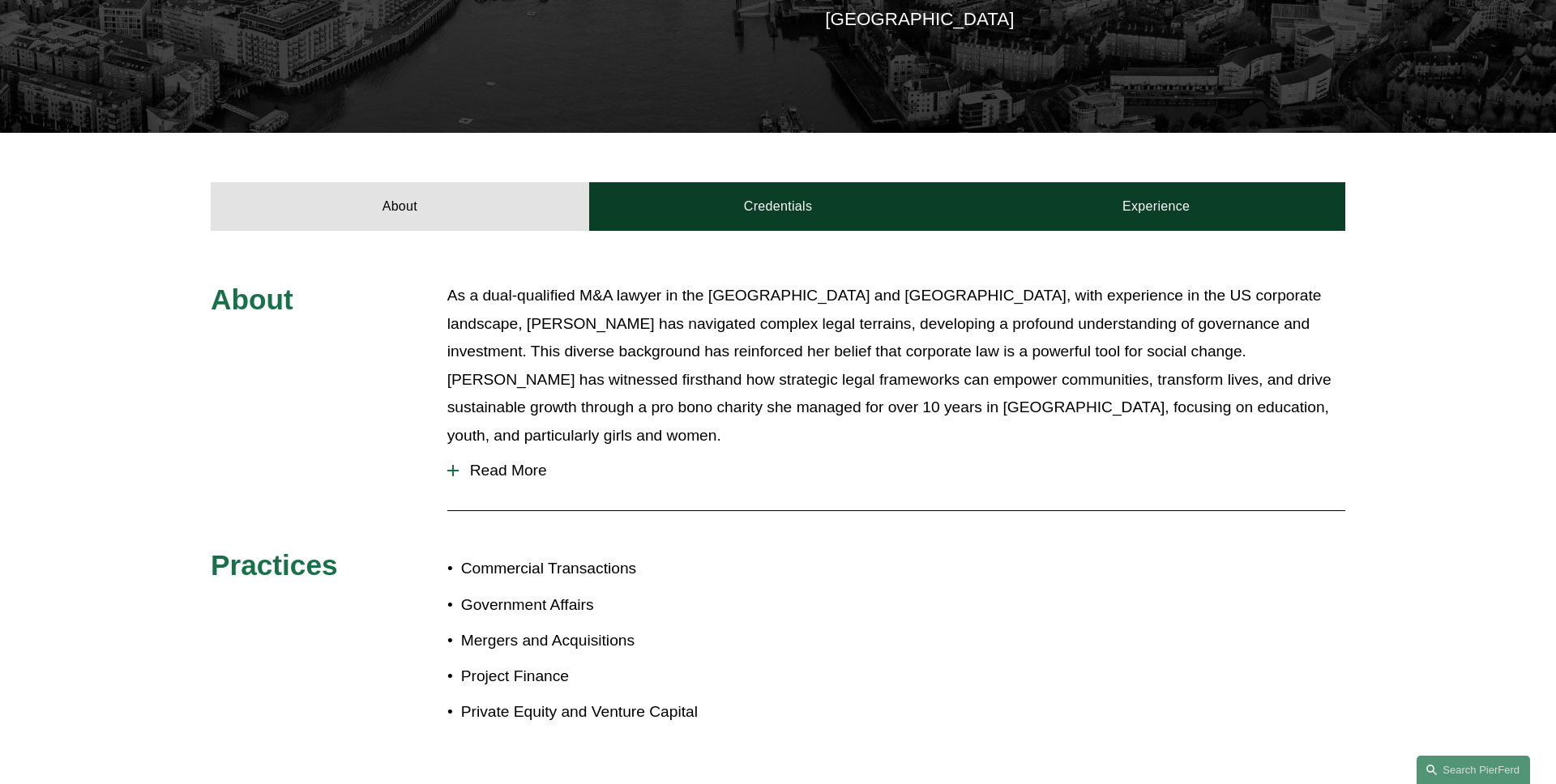
scroll to position [388, 0]
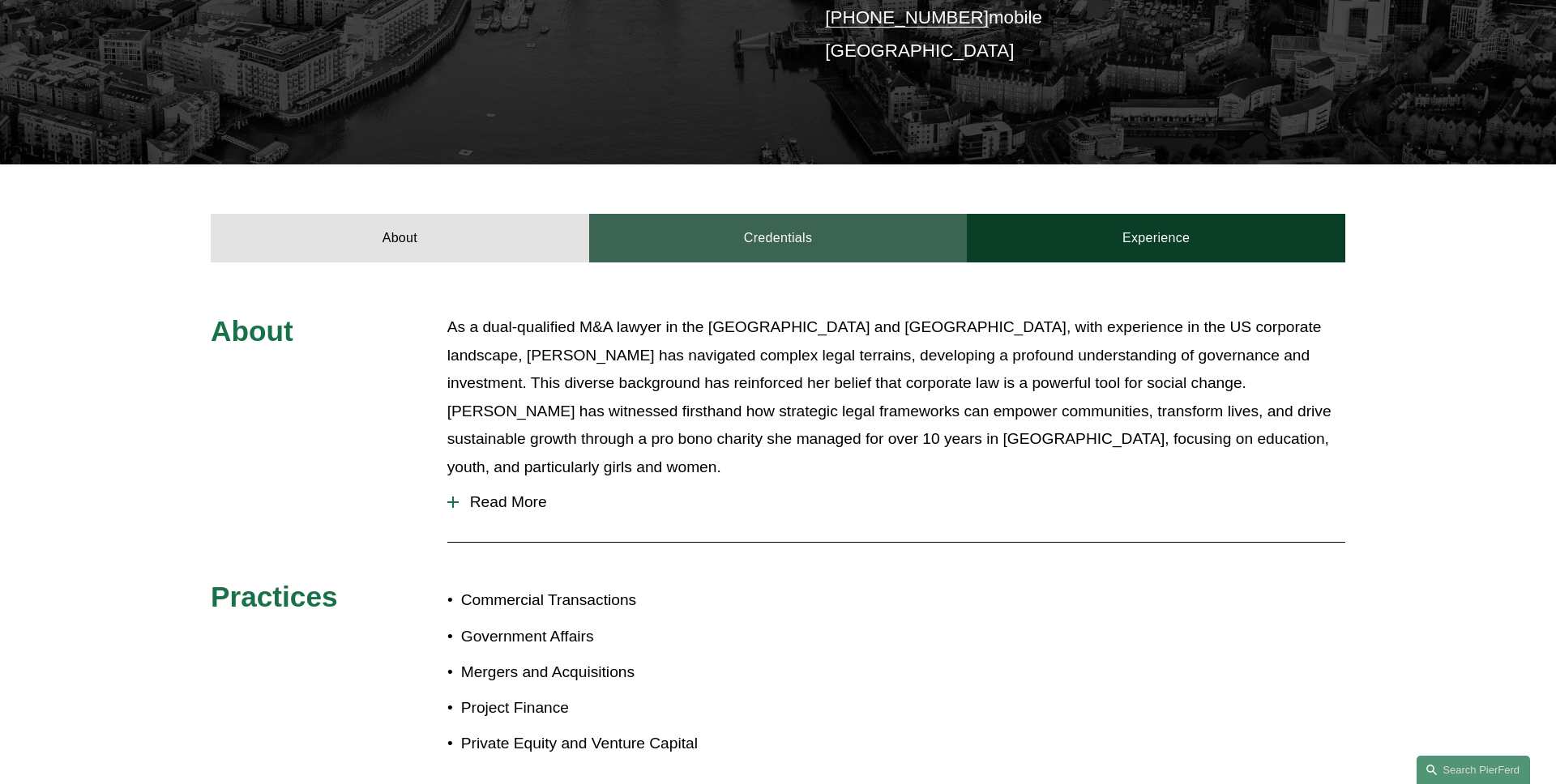
click at [736, 226] on link "Credentials" at bounding box center [778, 238] width 378 height 49
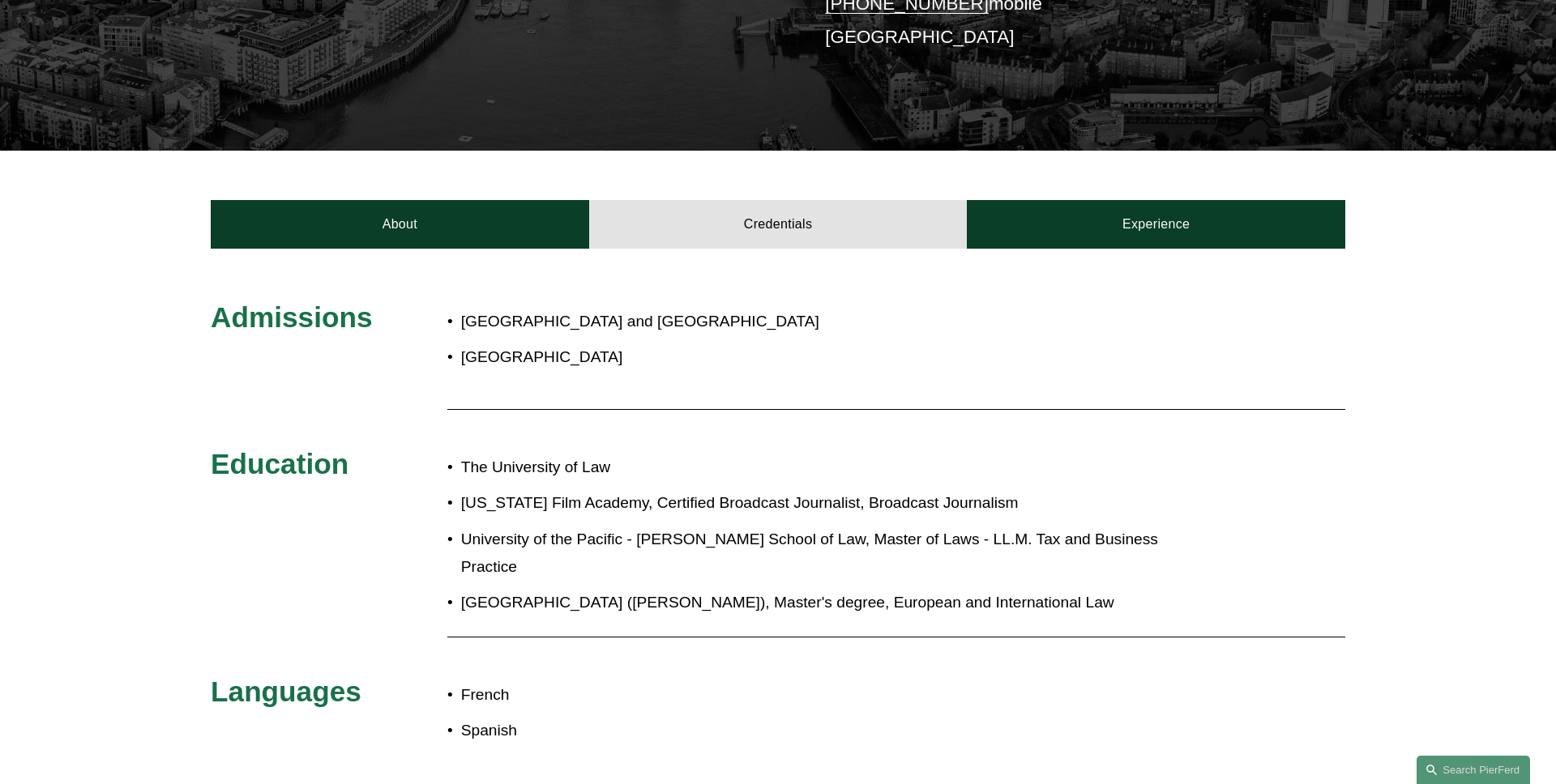
scroll to position [304, 0]
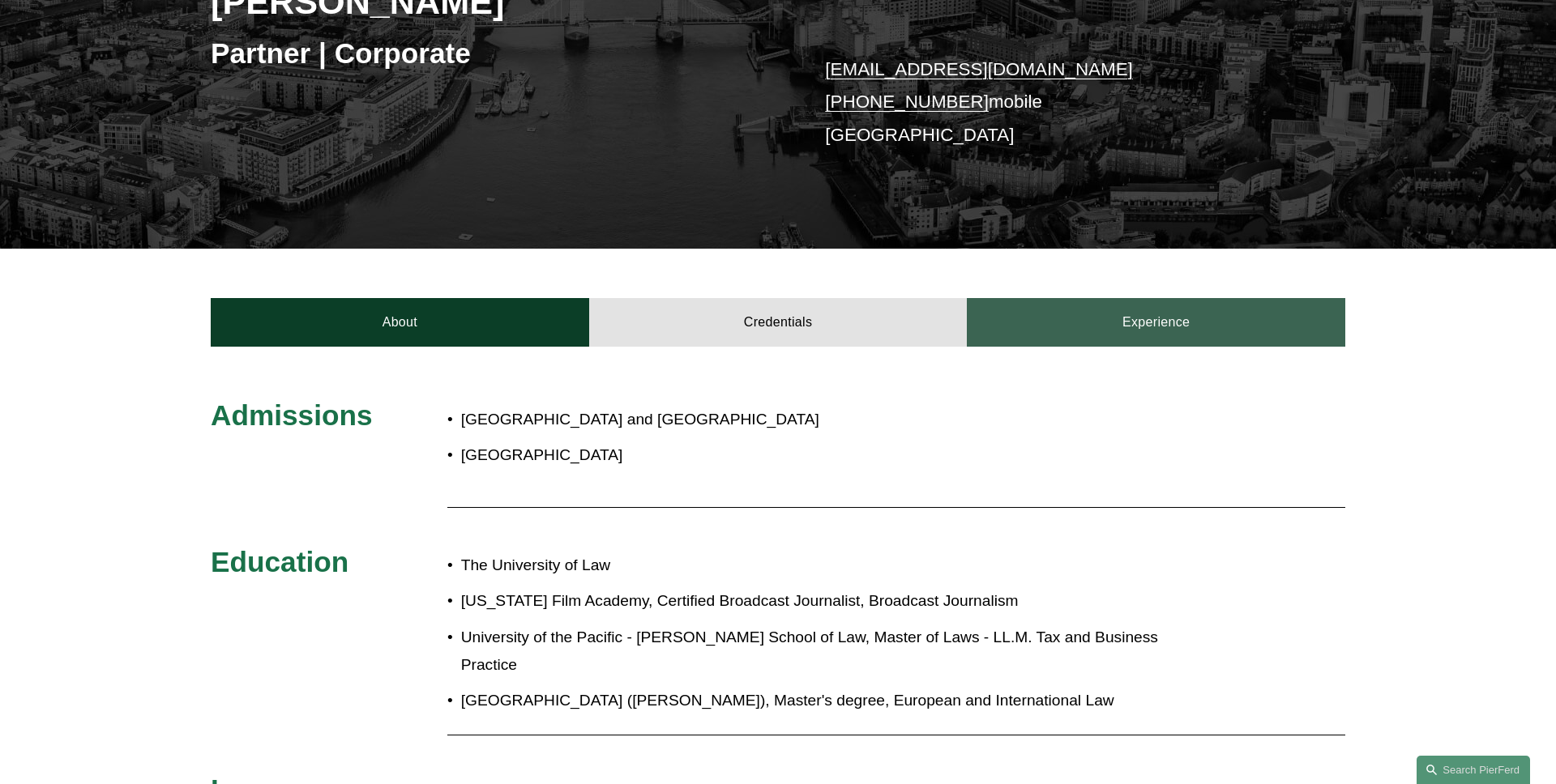
click at [1080, 329] on link "Experience" at bounding box center [1156, 323] width 378 height 49
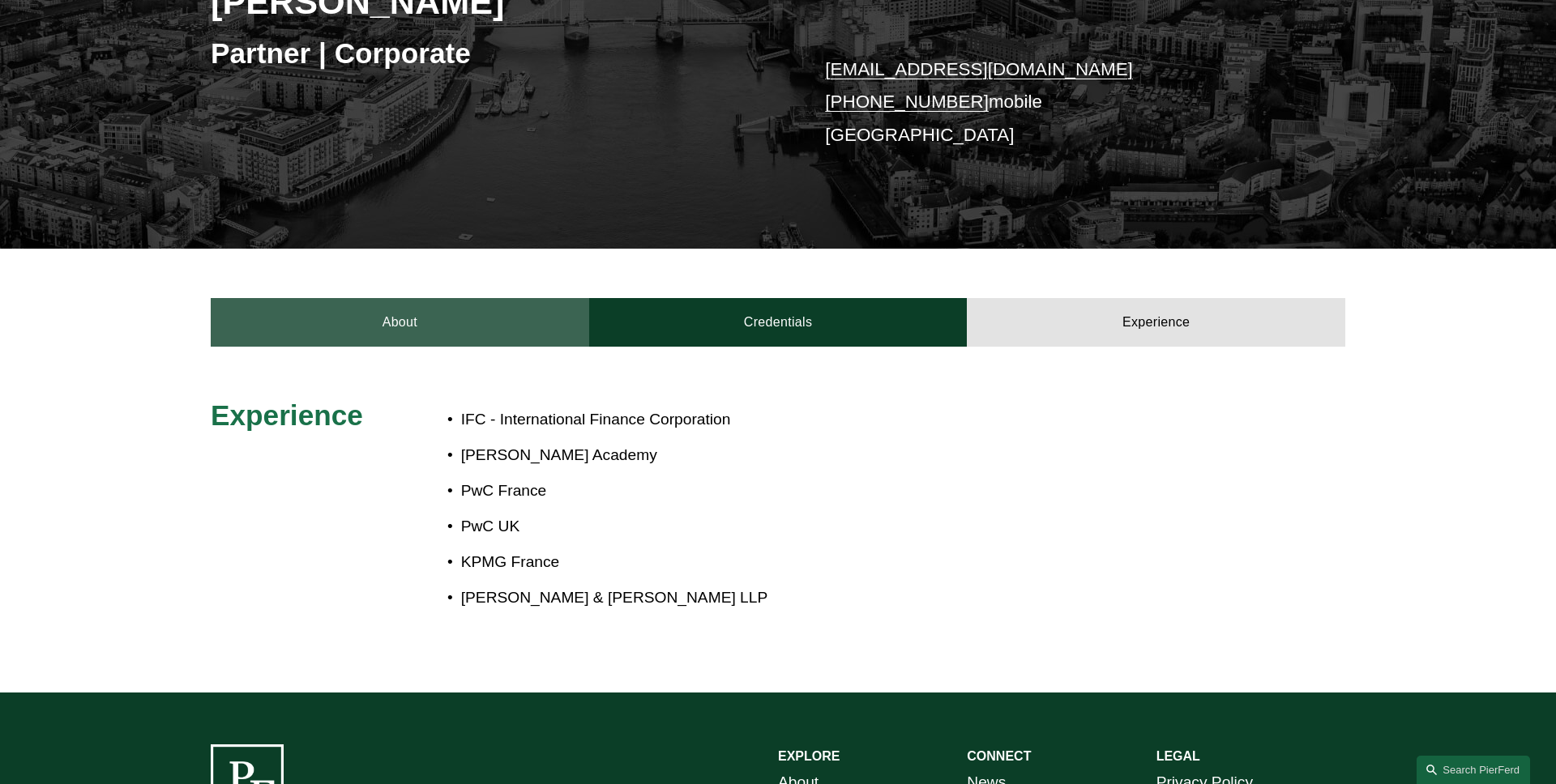
click at [487, 337] on link "About" at bounding box center [399, 323] width 378 height 49
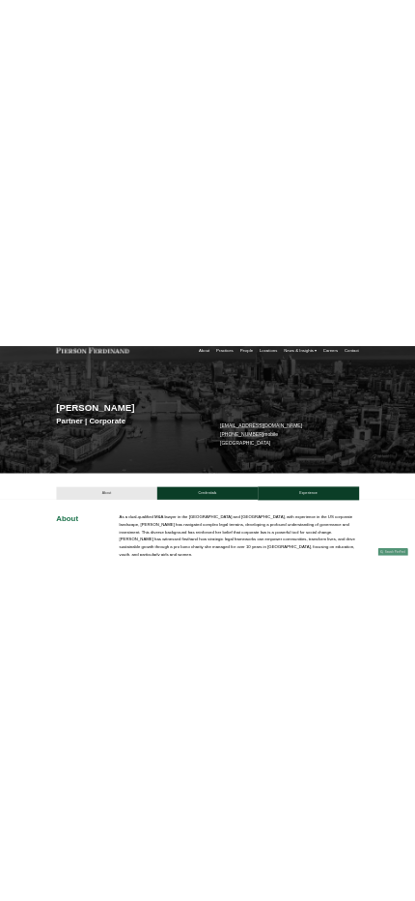
scroll to position [0, 0]
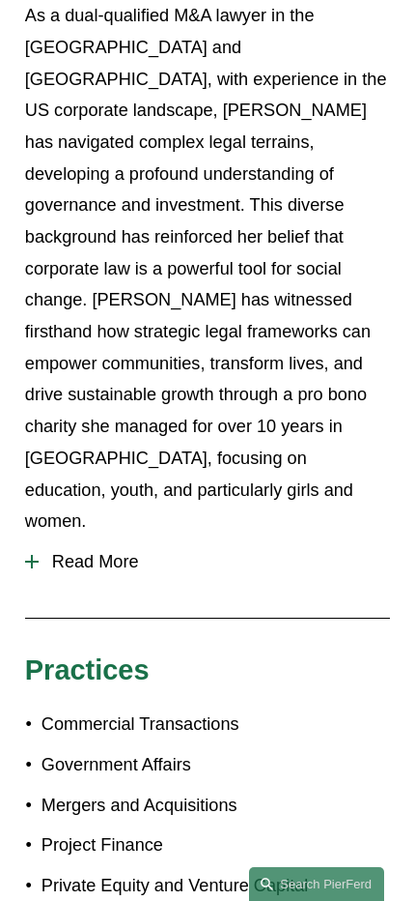
click at [137, 552] on span "Read More" at bounding box center [215, 562] width 352 height 20
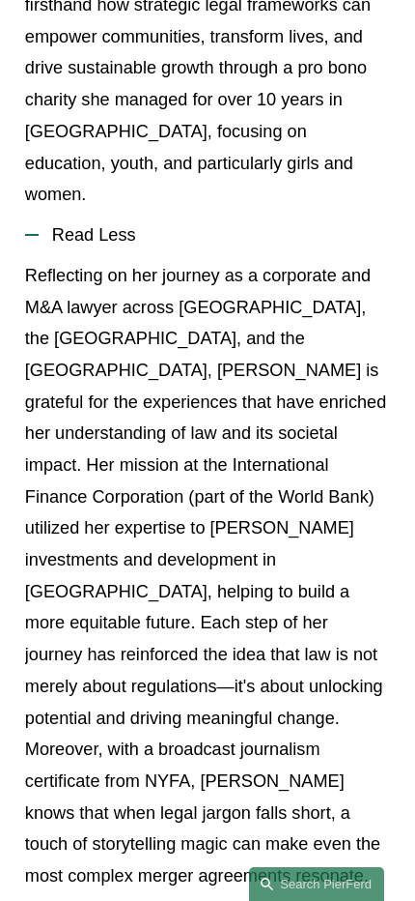
scroll to position [964, 0]
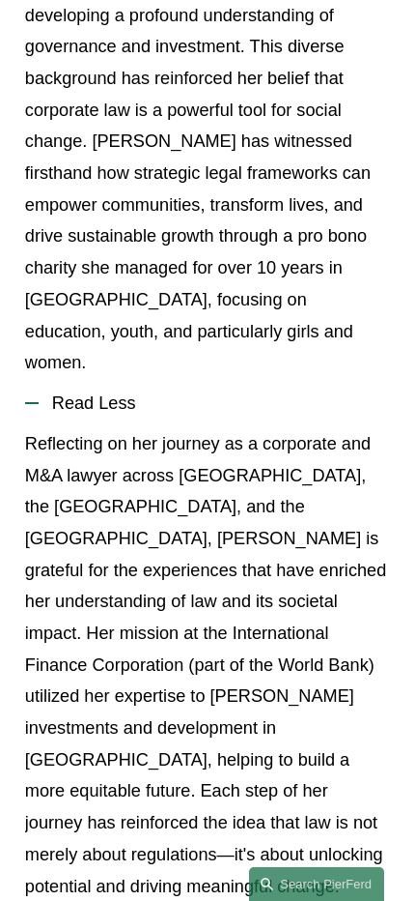
click at [164, 379] on button "Read Less" at bounding box center [207, 403] width 365 height 49
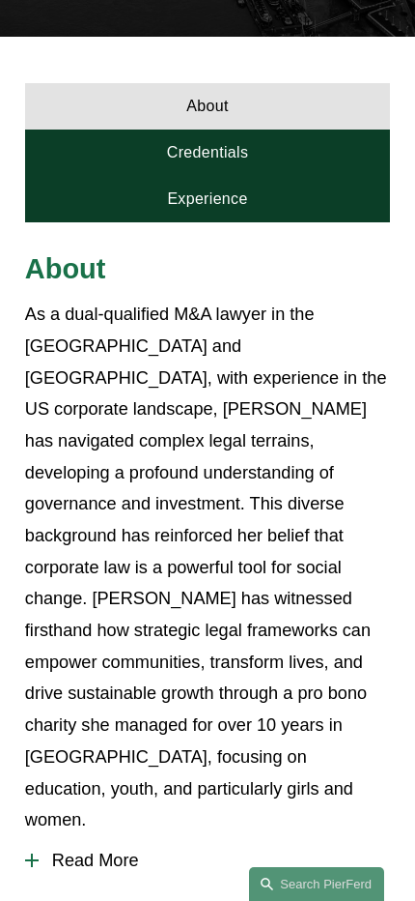
scroll to position [329, 0]
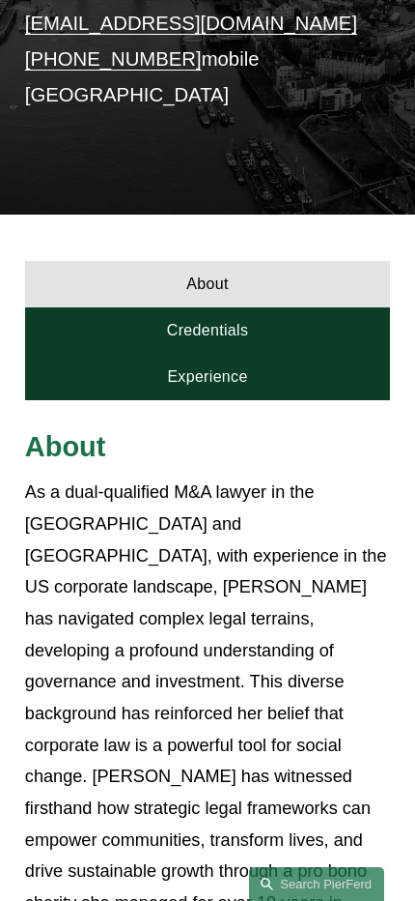
click at [272, 340] on link "Credentials" at bounding box center [207, 330] width 365 height 46
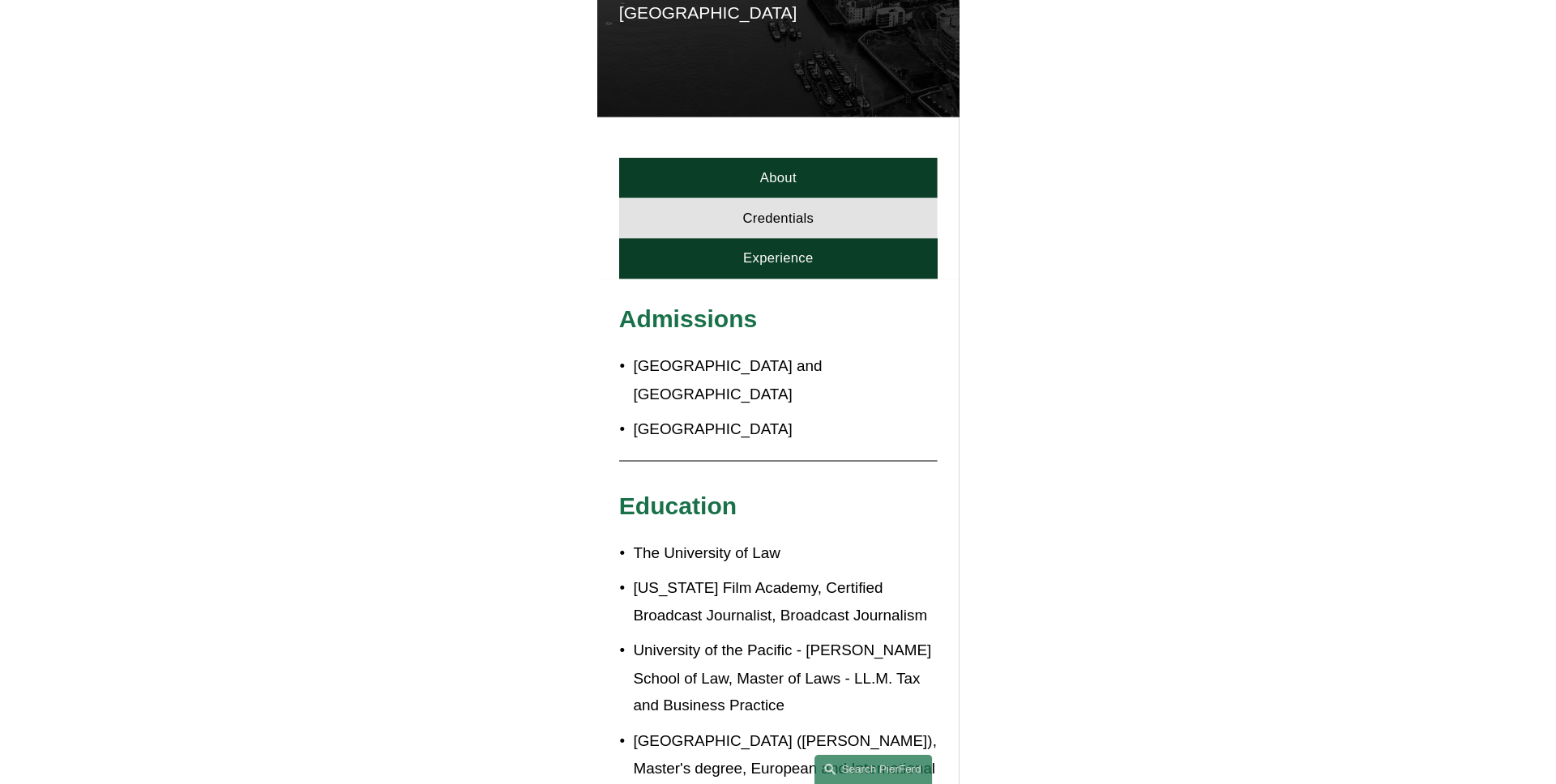
scroll to position [299, 0]
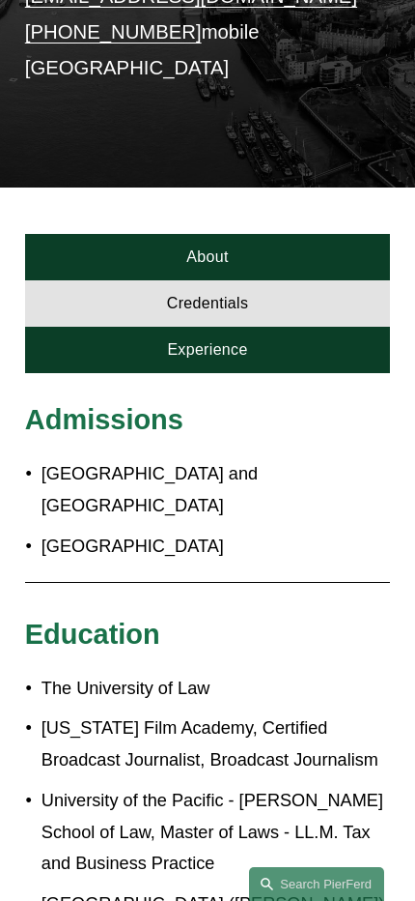
click at [248, 330] on link "Experience" at bounding box center [207, 350] width 365 height 46
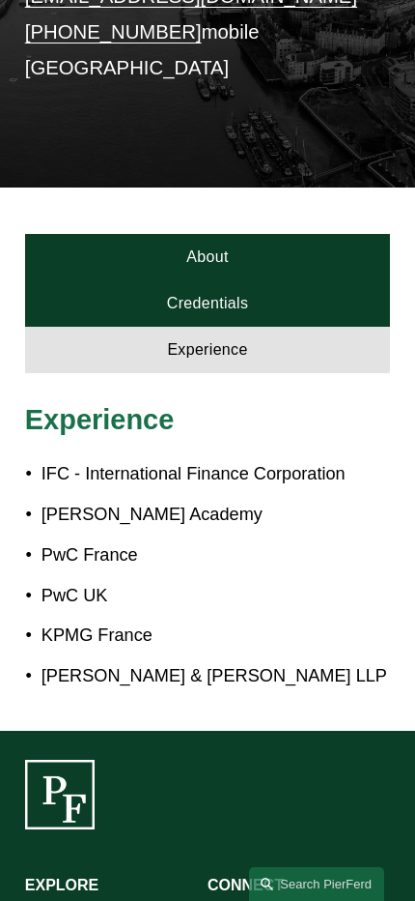
click at [258, 268] on link "About" at bounding box center [207, 257] width 365 height 46
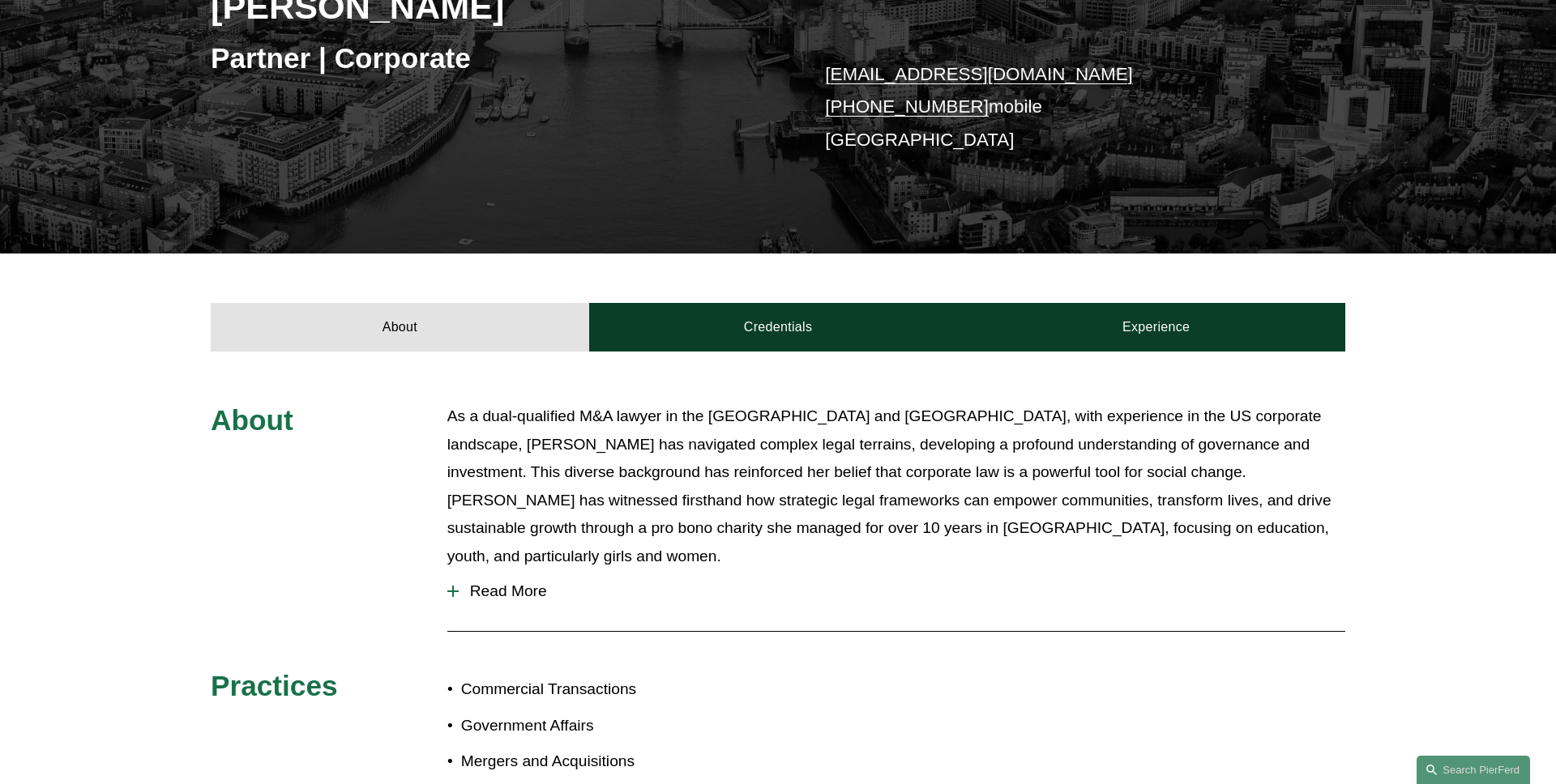
scroll to position [0, 0]
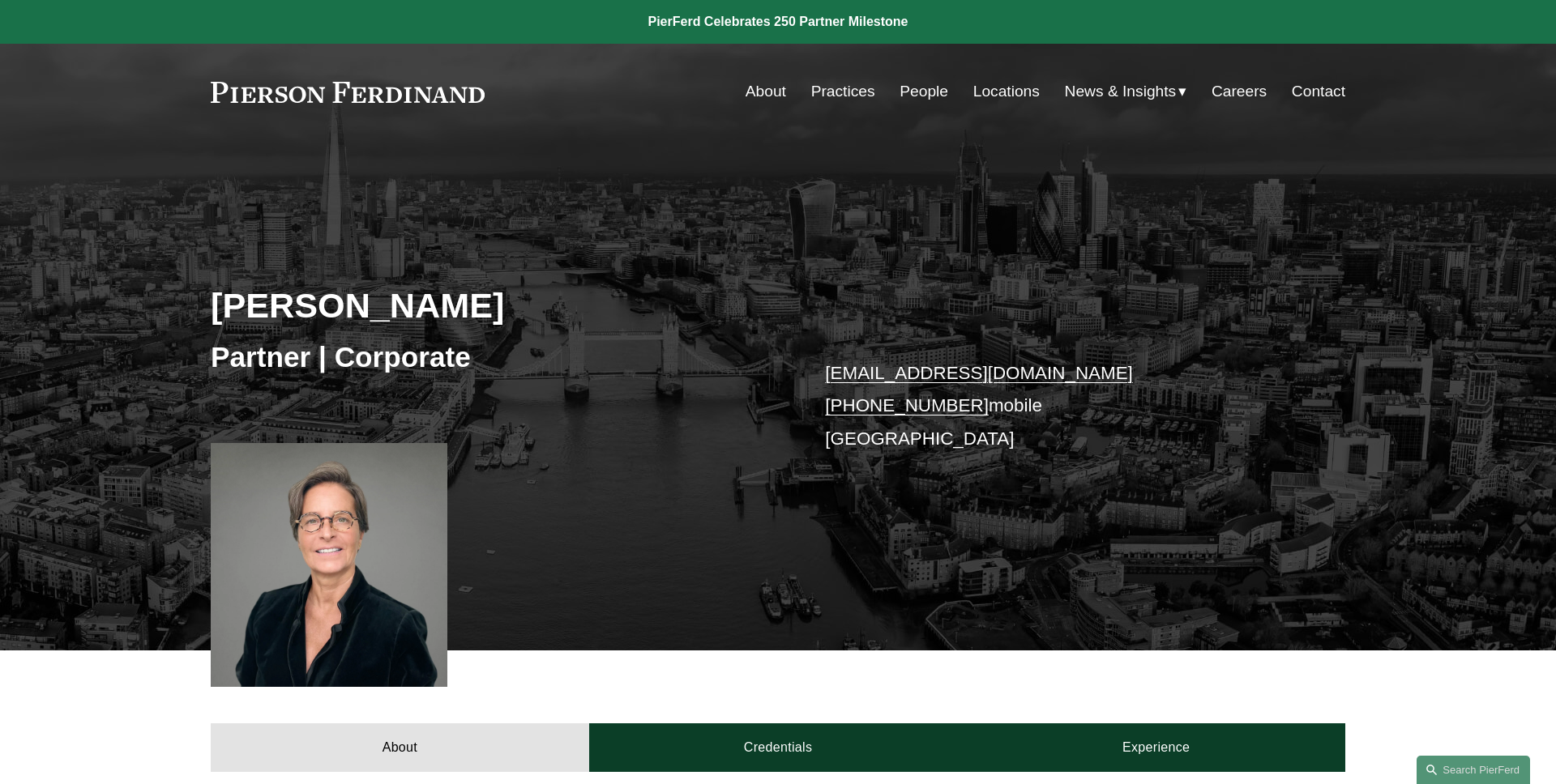
click at [716, 303] on h2 "Odile Prevot" at bounding box center [494, 305] width 567 height 42
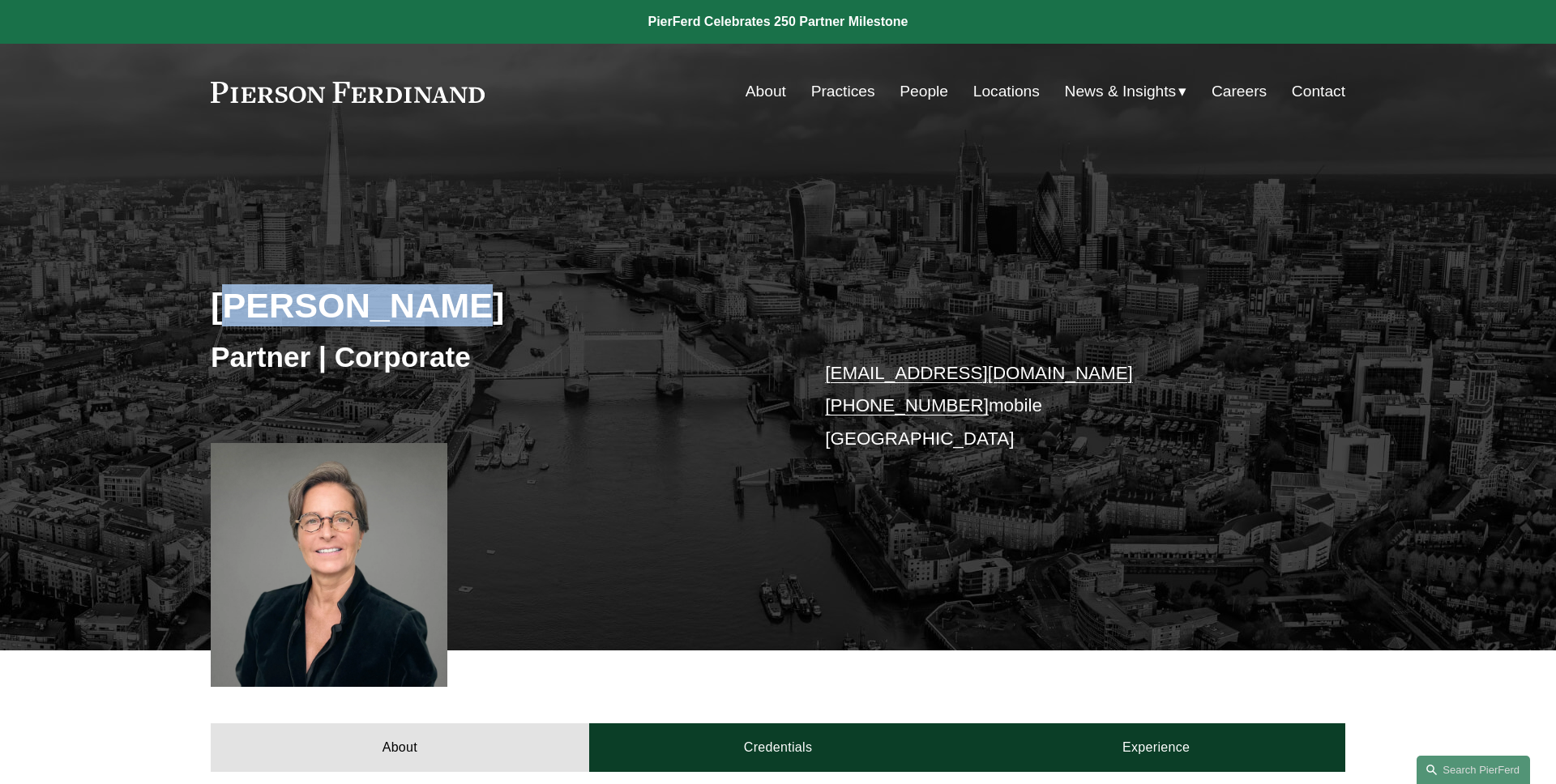
drag, startPoint x: 481, startPoint y: 303, endPoint x: 176, endPoint y: 303, distance: 305.0
click at [179, 303] on div "Odile Prevot Partner | Corporate odile.prevot@pierferd.com +44 75 5153 8744 mob…" at bounding box center [778, 418] width 1556 height 464
copy h2 "Odile Prevot"
click at [176, 303] on div "Odile Prevot Partner | Corporate odile.prevot@pierferd.com +44 75 5153 8744 mob…" at bounding box center [778, 418] width 1556 height 464
